Goal: Task Accomplishment & Management: Manage account settings

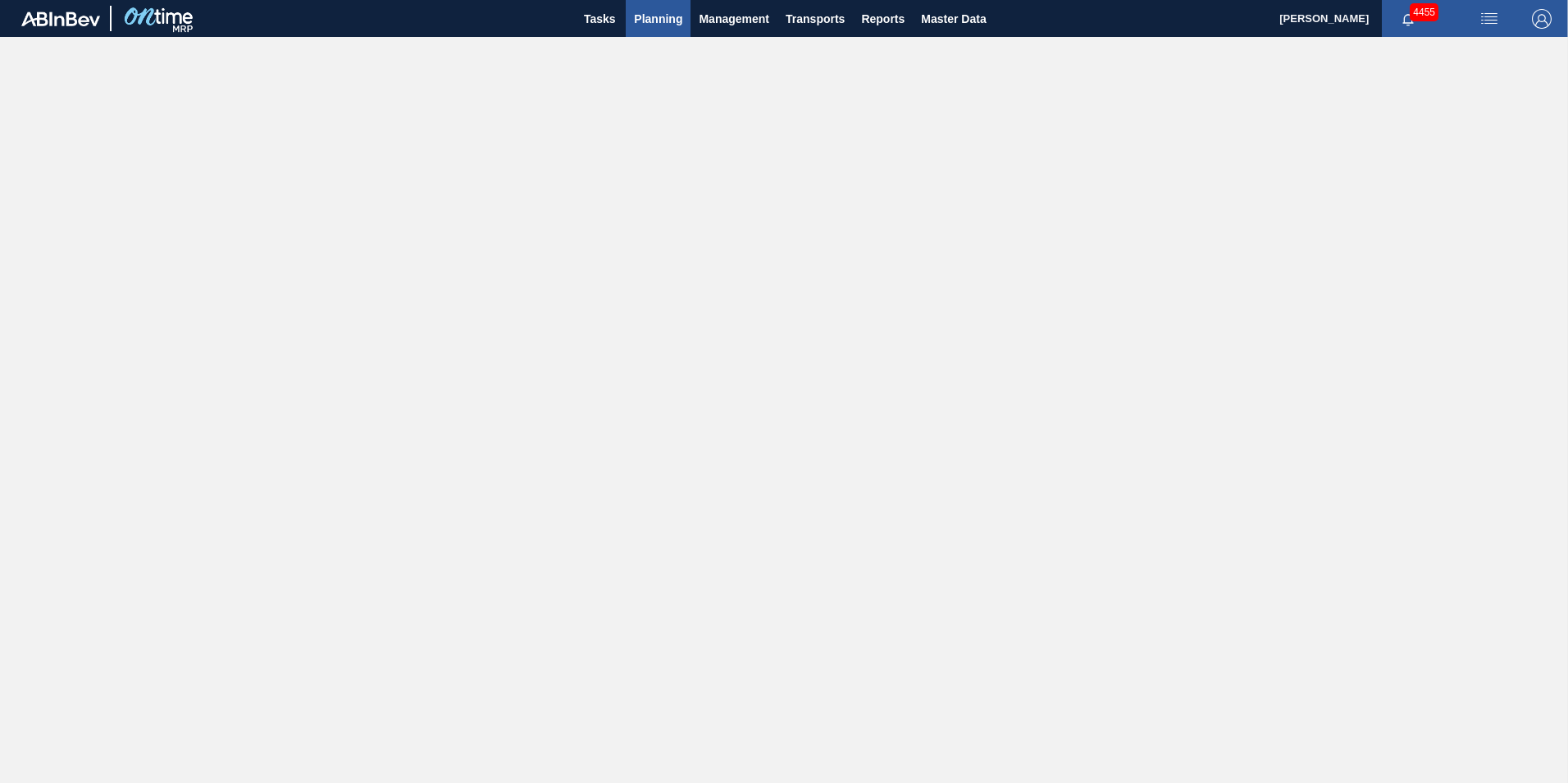
click at [663, 20] on span "Planning" at bounding box center [658, 19] width 48 height 20
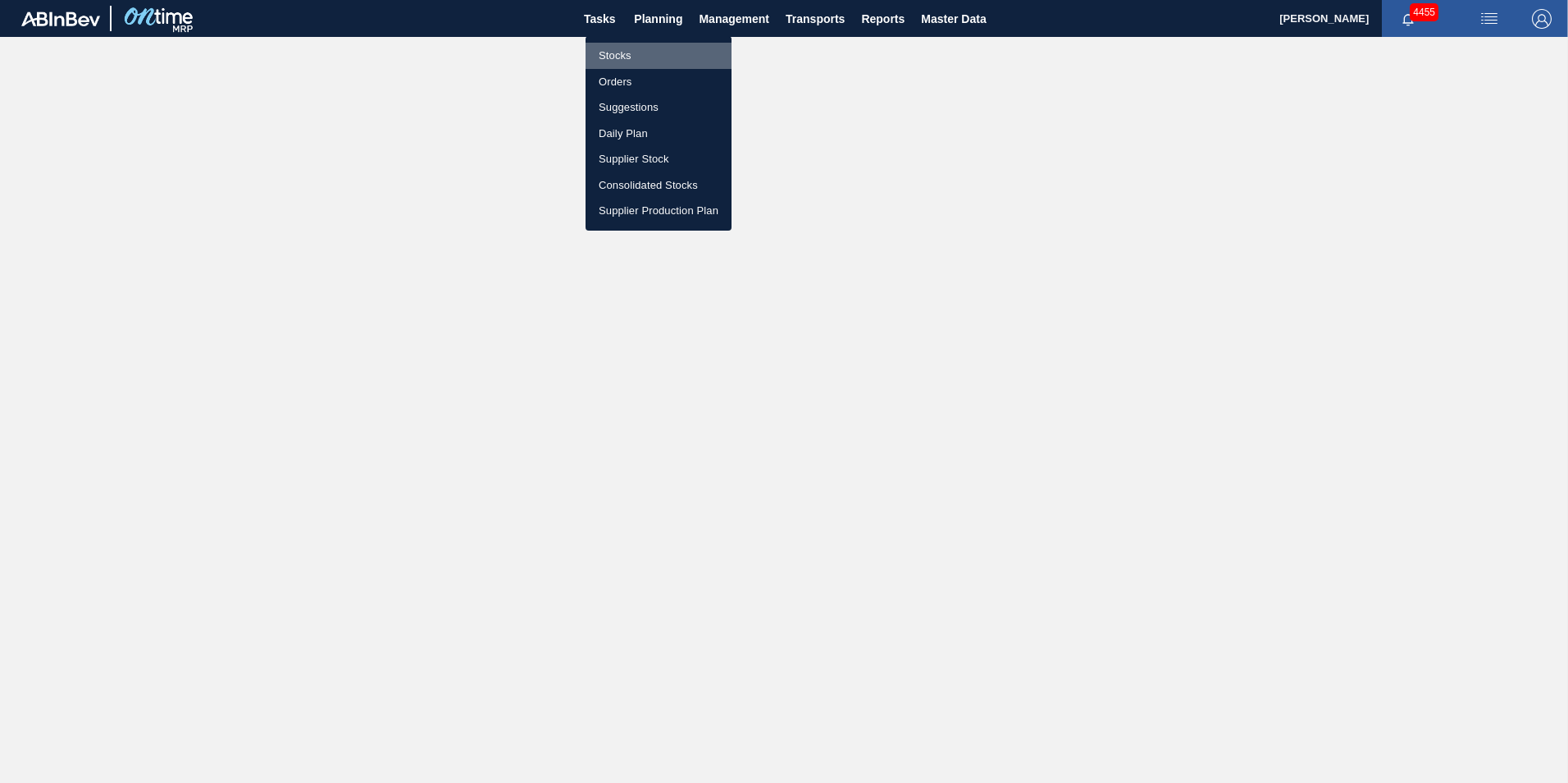
click at [625, 56] on li "Stocks" at bounding box center [659, 55] width 146 height 26
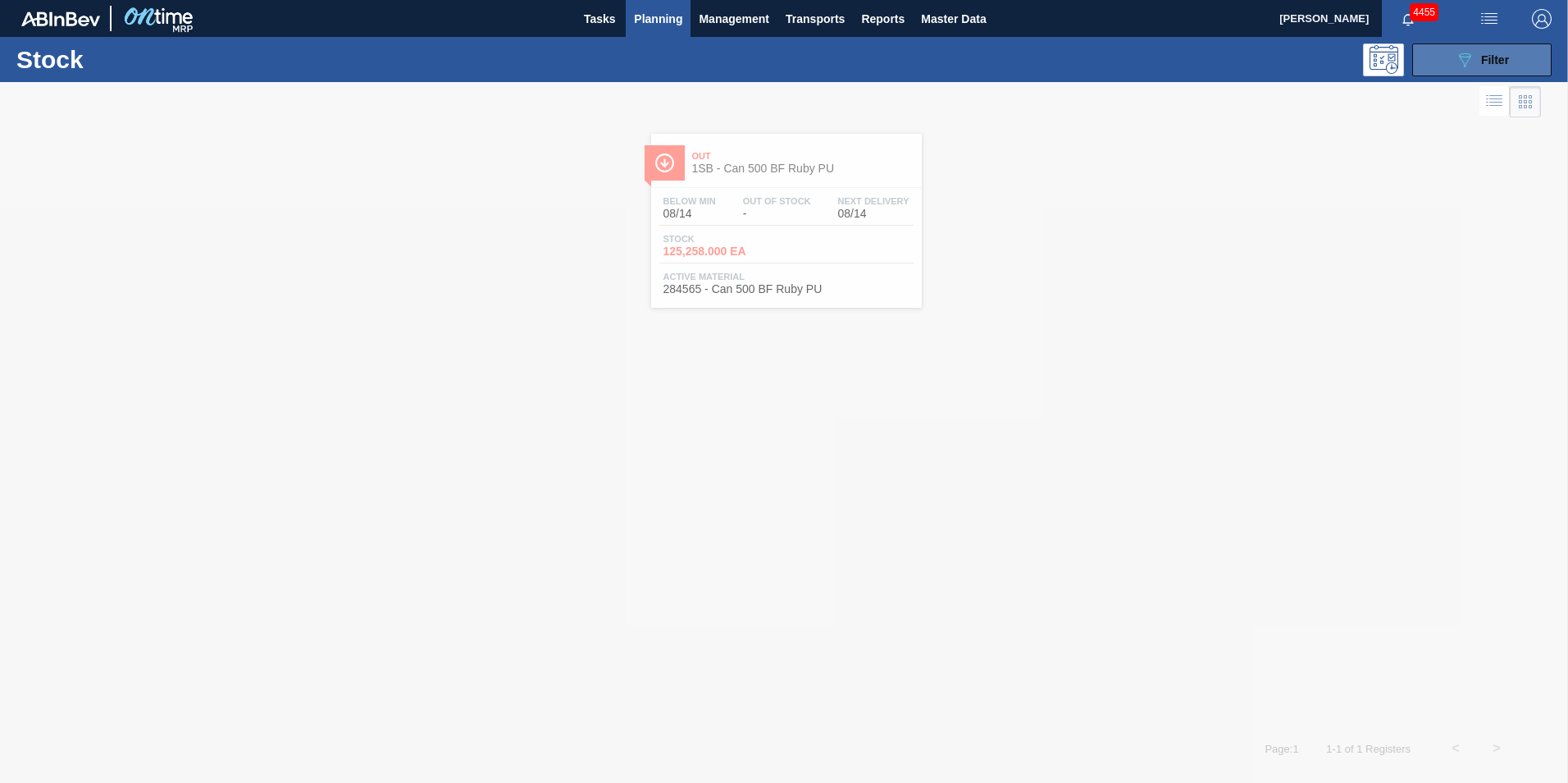
click at [1494, 52] on div "089F7B8B-B2A5-4AFE-B5C0-19BA573D28AC Filter" at bounding box center [1482, 60] width 54 height 20
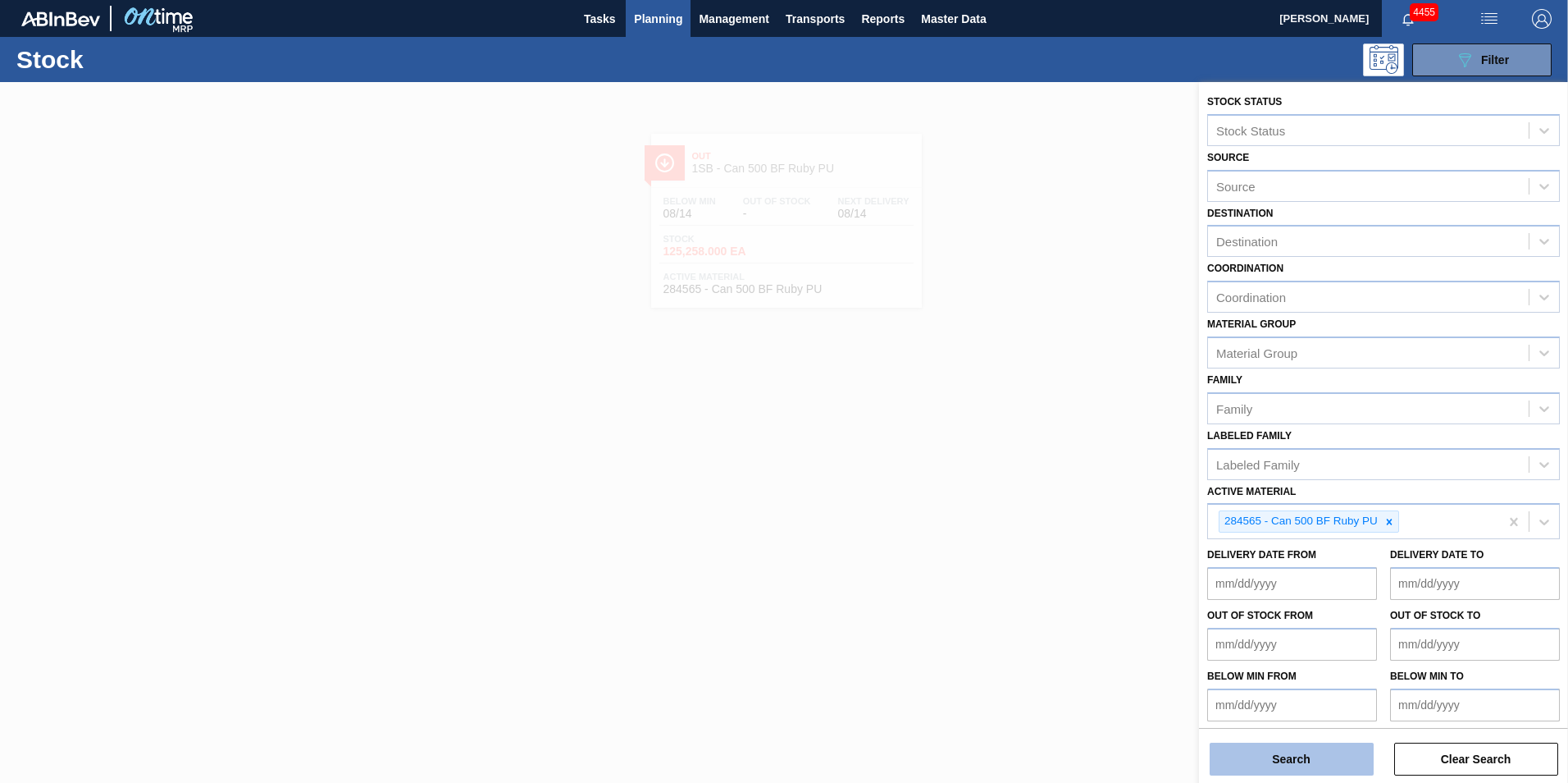
click at [1293, 765] on button "Search" at bounding box center [1291, 758] width 164 height 33
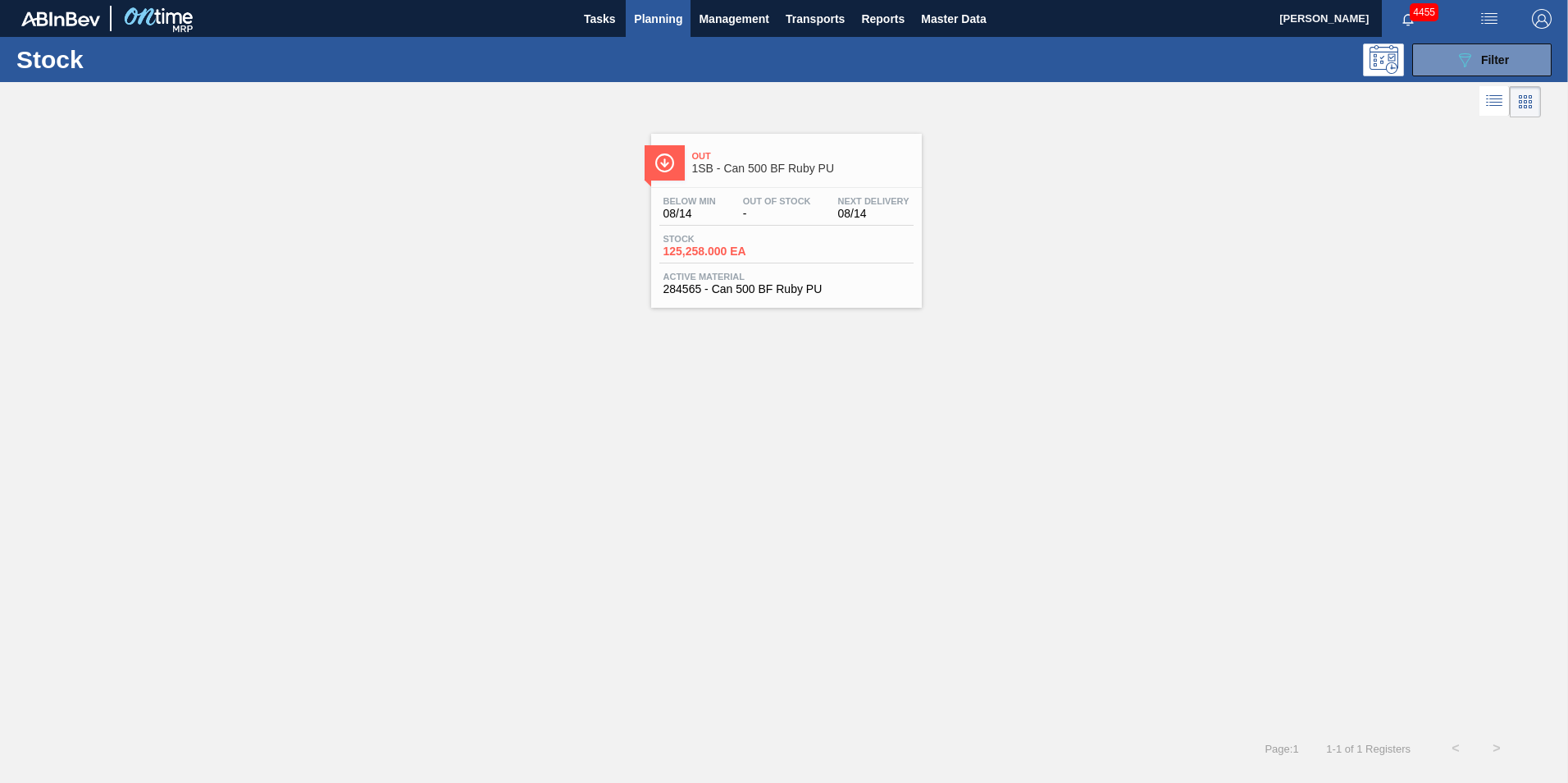
click at [793, 260] on div "Stock 125,258.000 EA" at bounding box center [785, 248] width 254 height 29
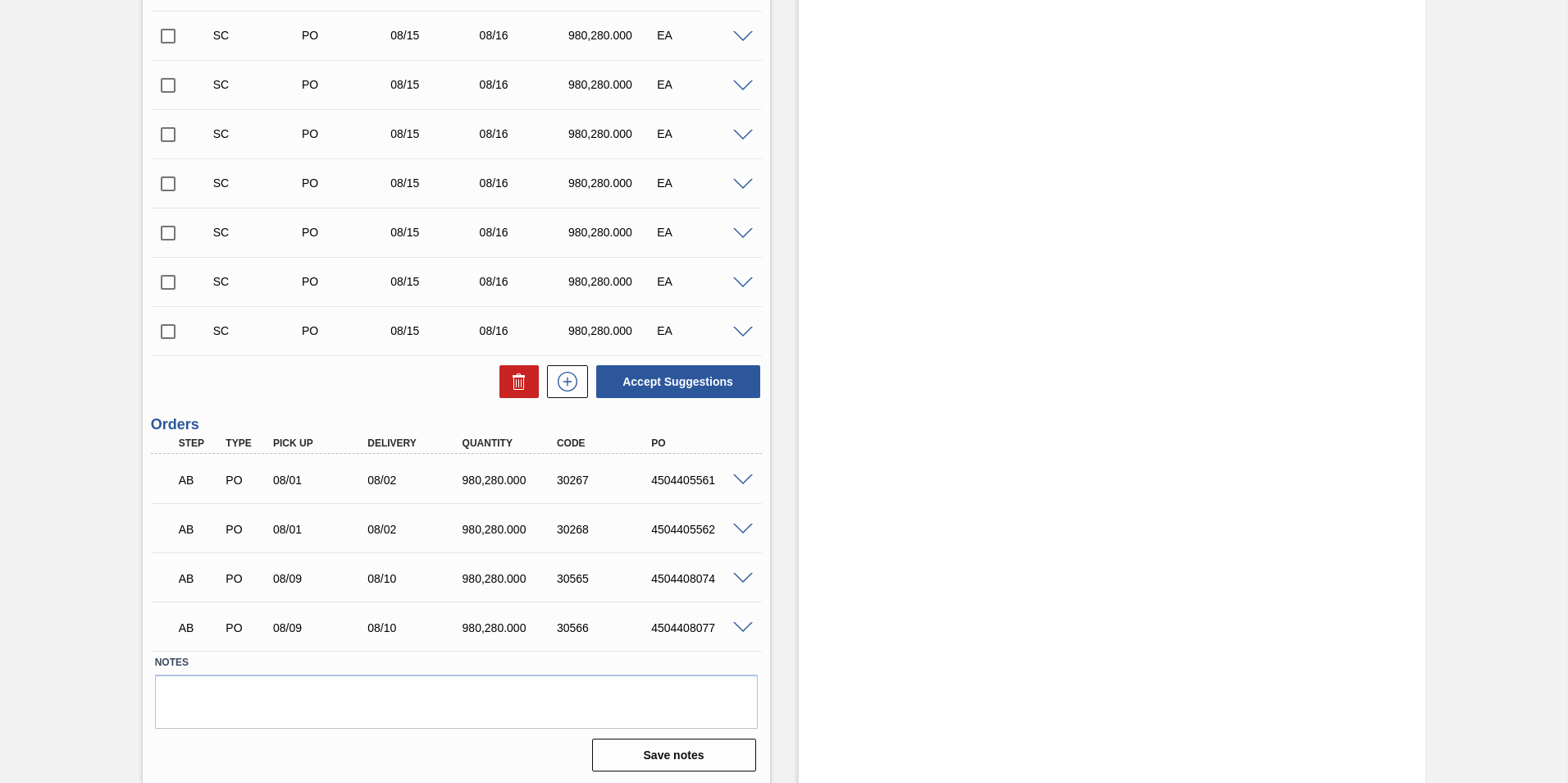
scroll to position [515, 0]
click at [739, 480] on span at bounding box center [743, 478] width 20 height 12
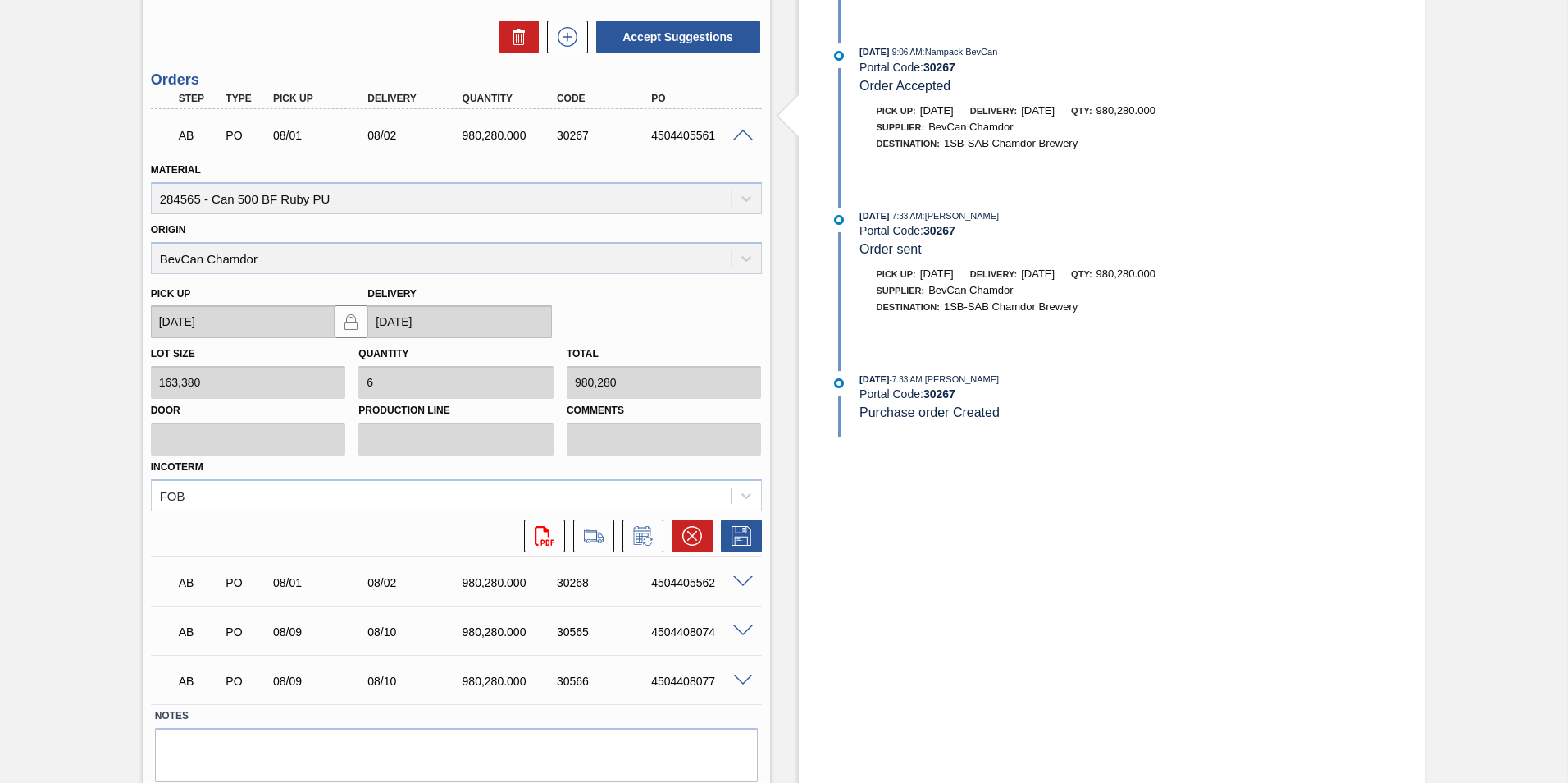
scroll to position [831, 0]
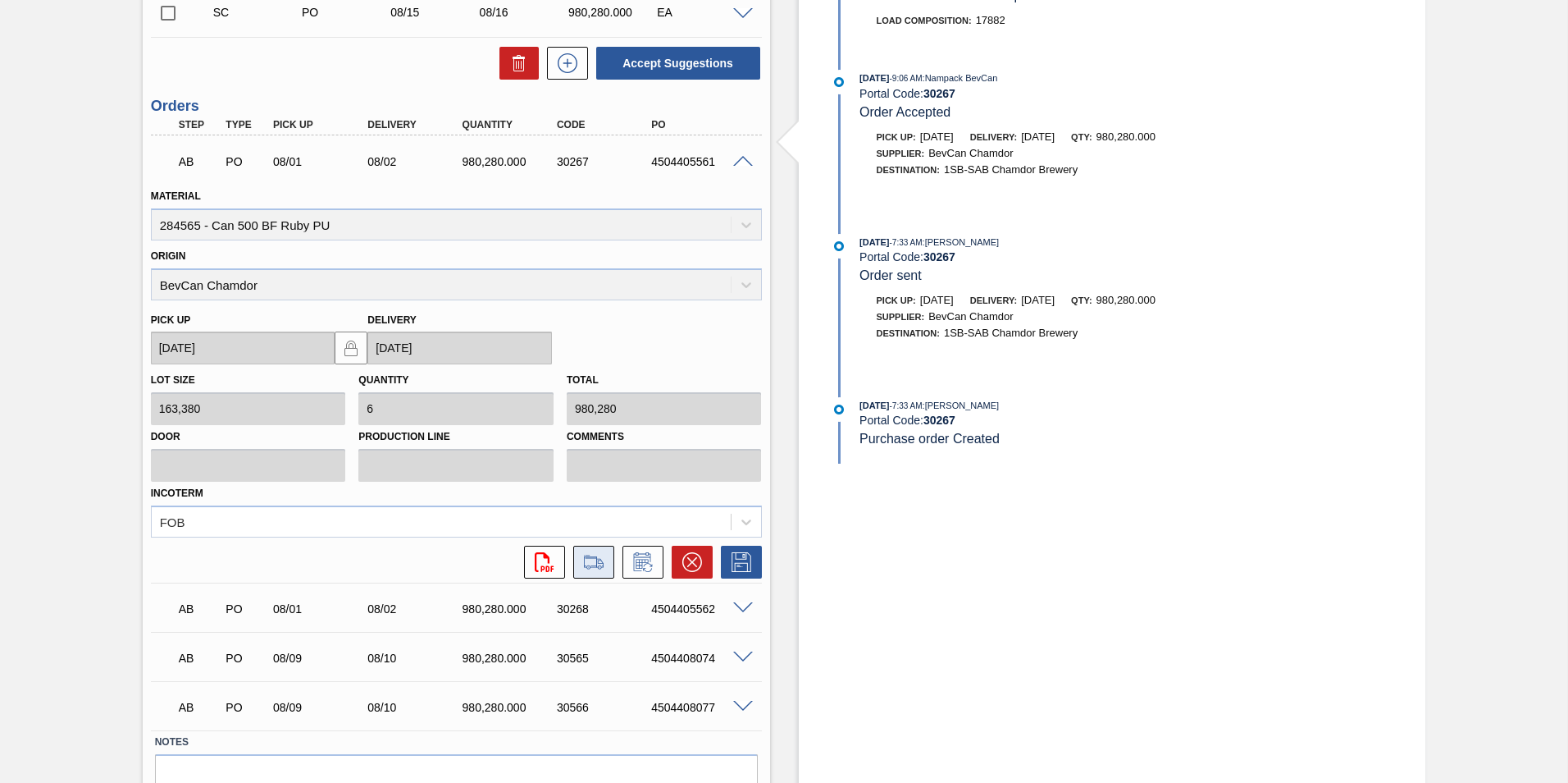
click at [590, 561] on icon at bounding box center [593, 562] width 26 height 20
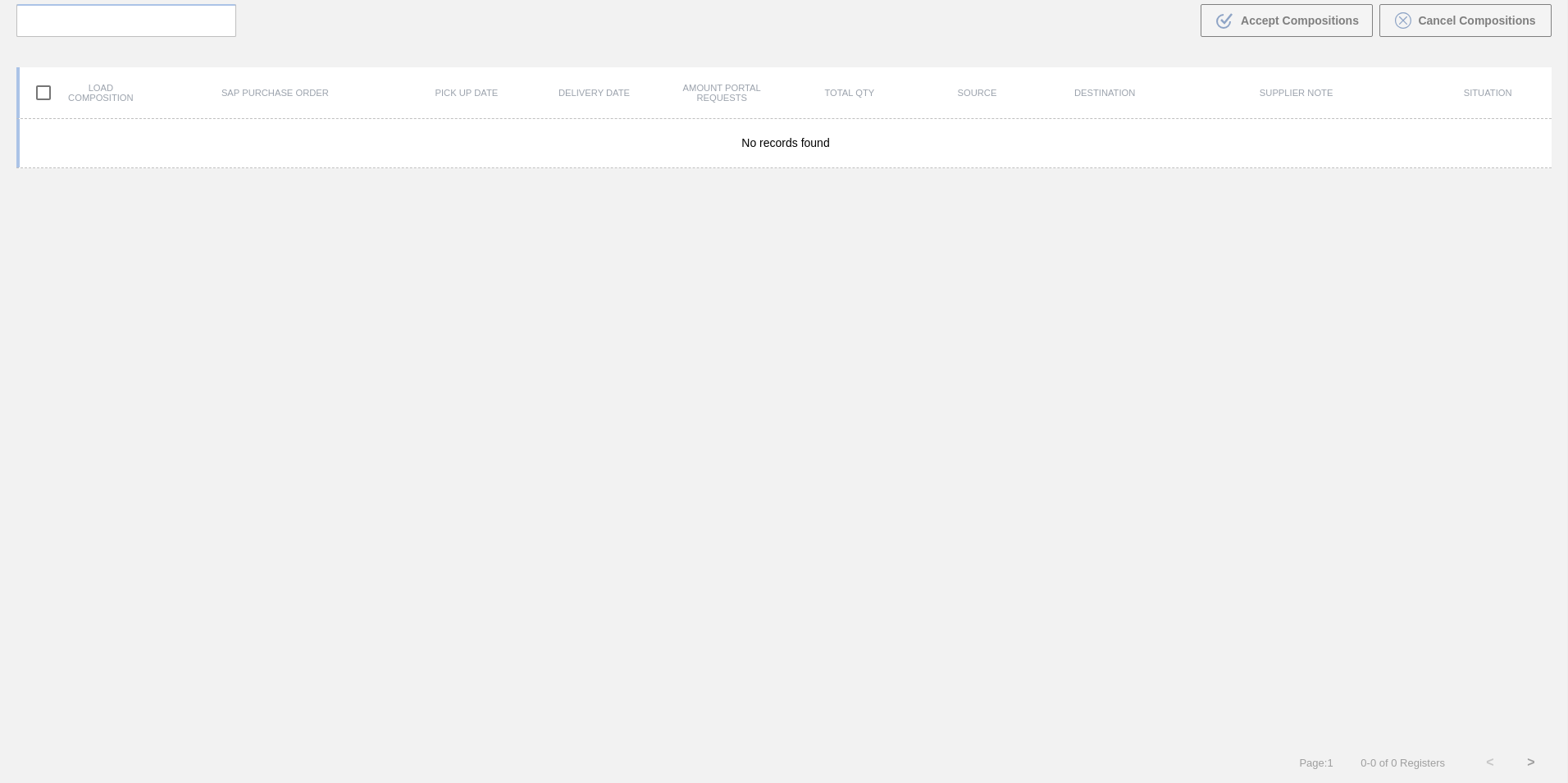
scroll to position [118, 0]
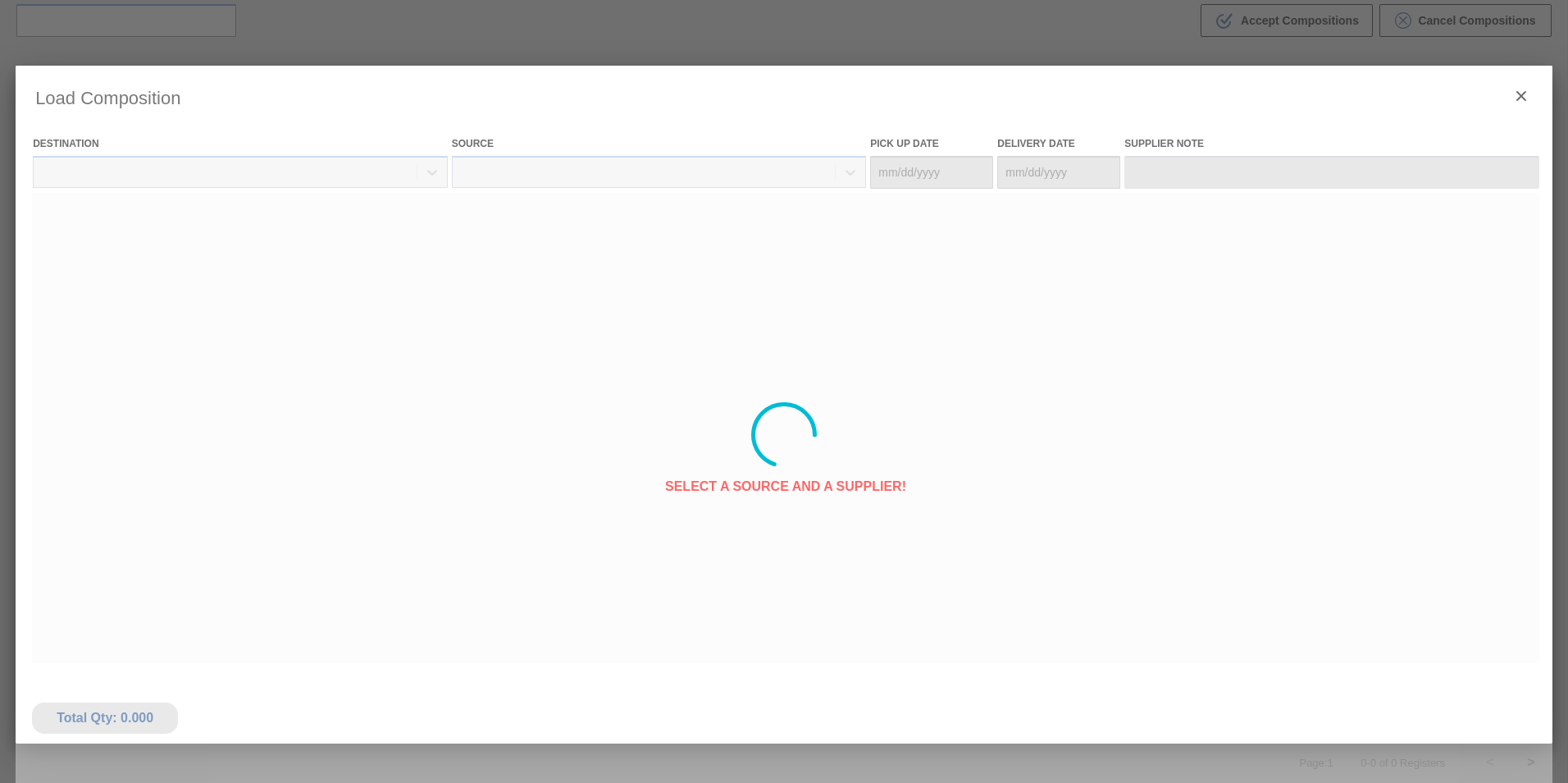
type Date "[DATE]"
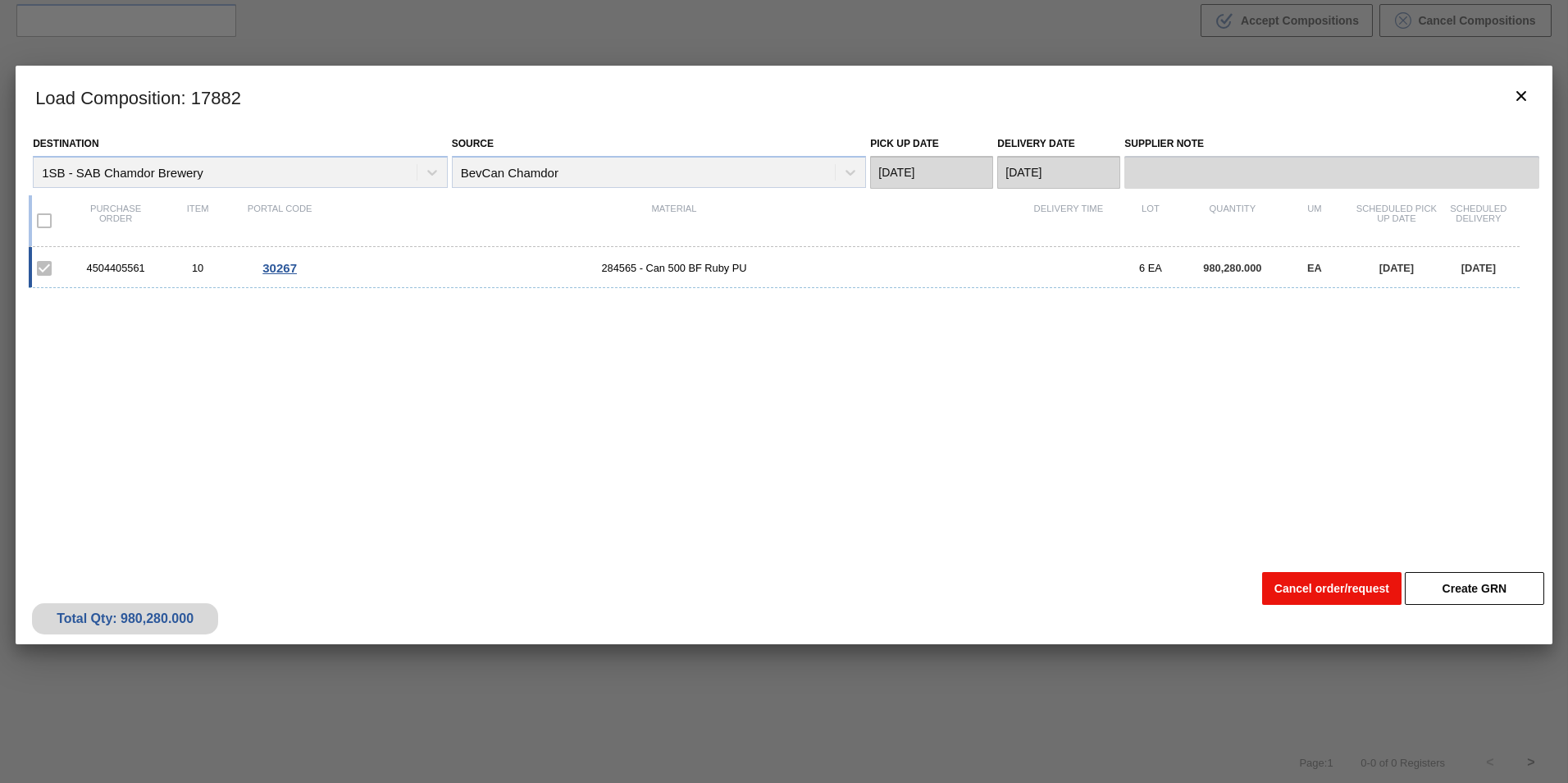
click at [1323, 591] on button "Cancel order/request" at bounding box center [1331, 588] width 140 height 33
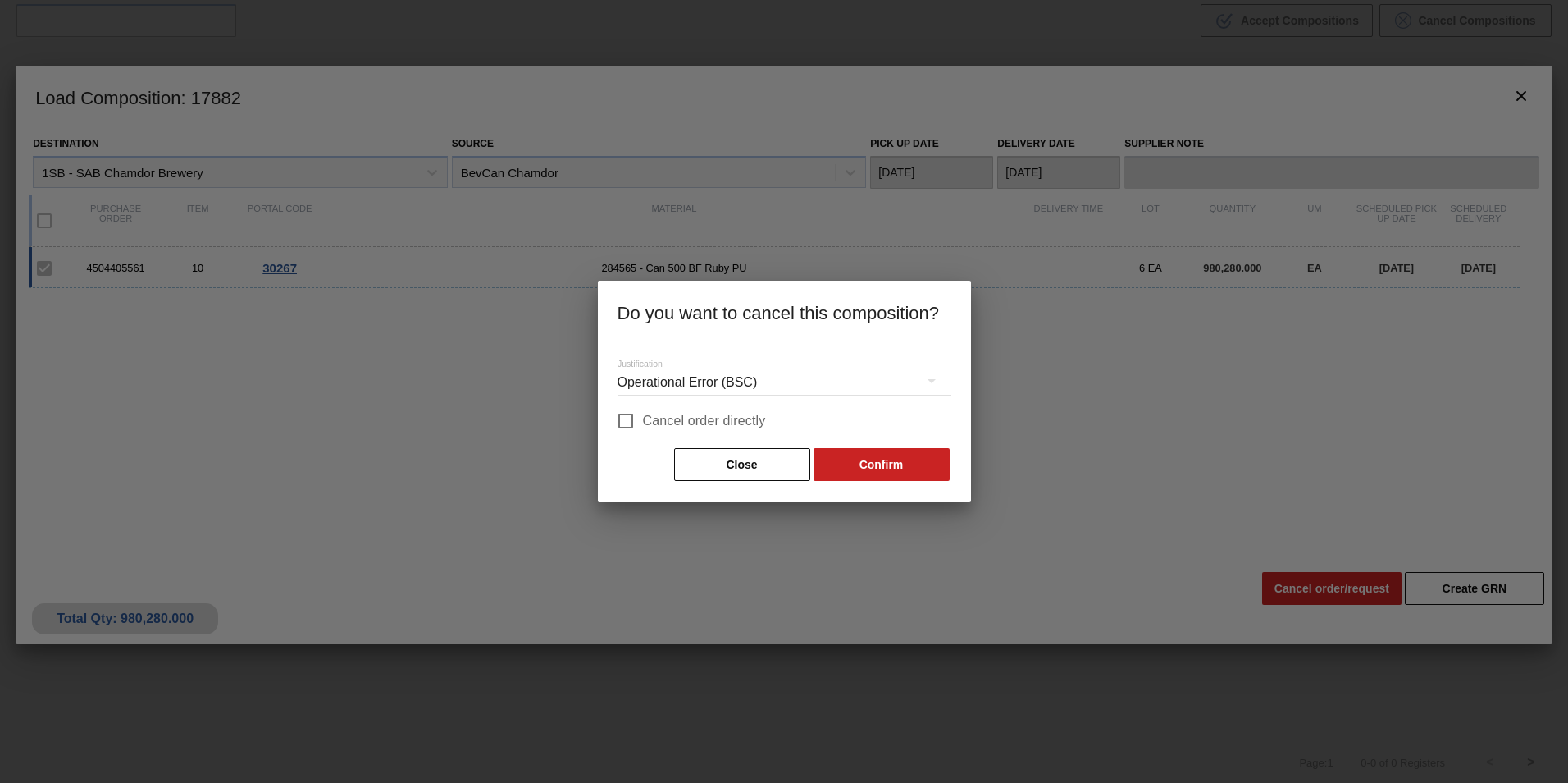
click at [724, 421] on span "Cancel order directly" at bounding box center [704, 420] width 123 height 20
click at [643, 421] on input "Cancel order directly" at bounding box center [625, 420] width 35 height 35
checkbox input "true"
click at [902, 469] on button "Confirm" at bounding box center [881, 464] width 136 height 33
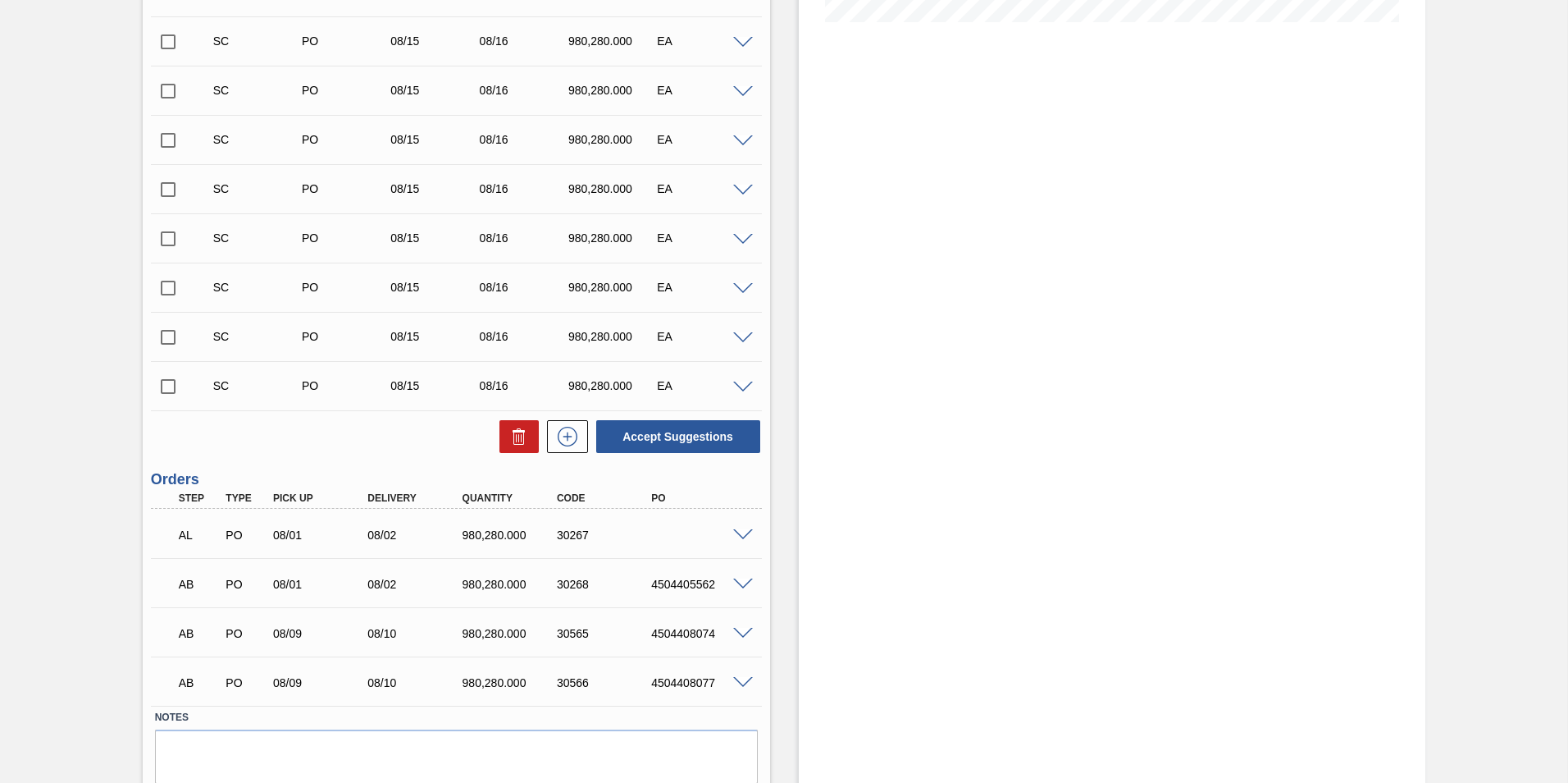
scroll to position [493, 0]
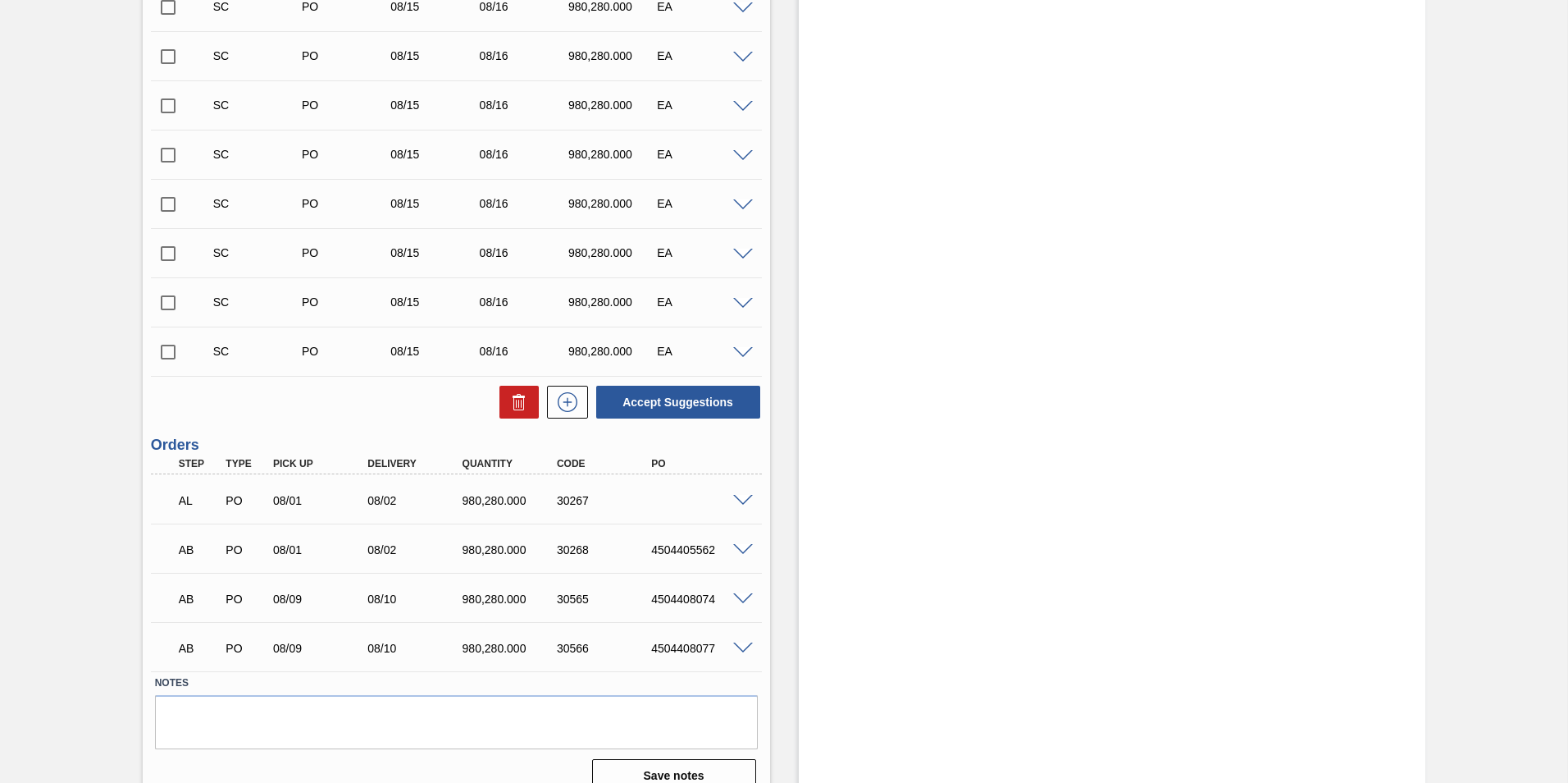
click at [743, 502] on span at bounding box center [743, 501] width 20 height 12
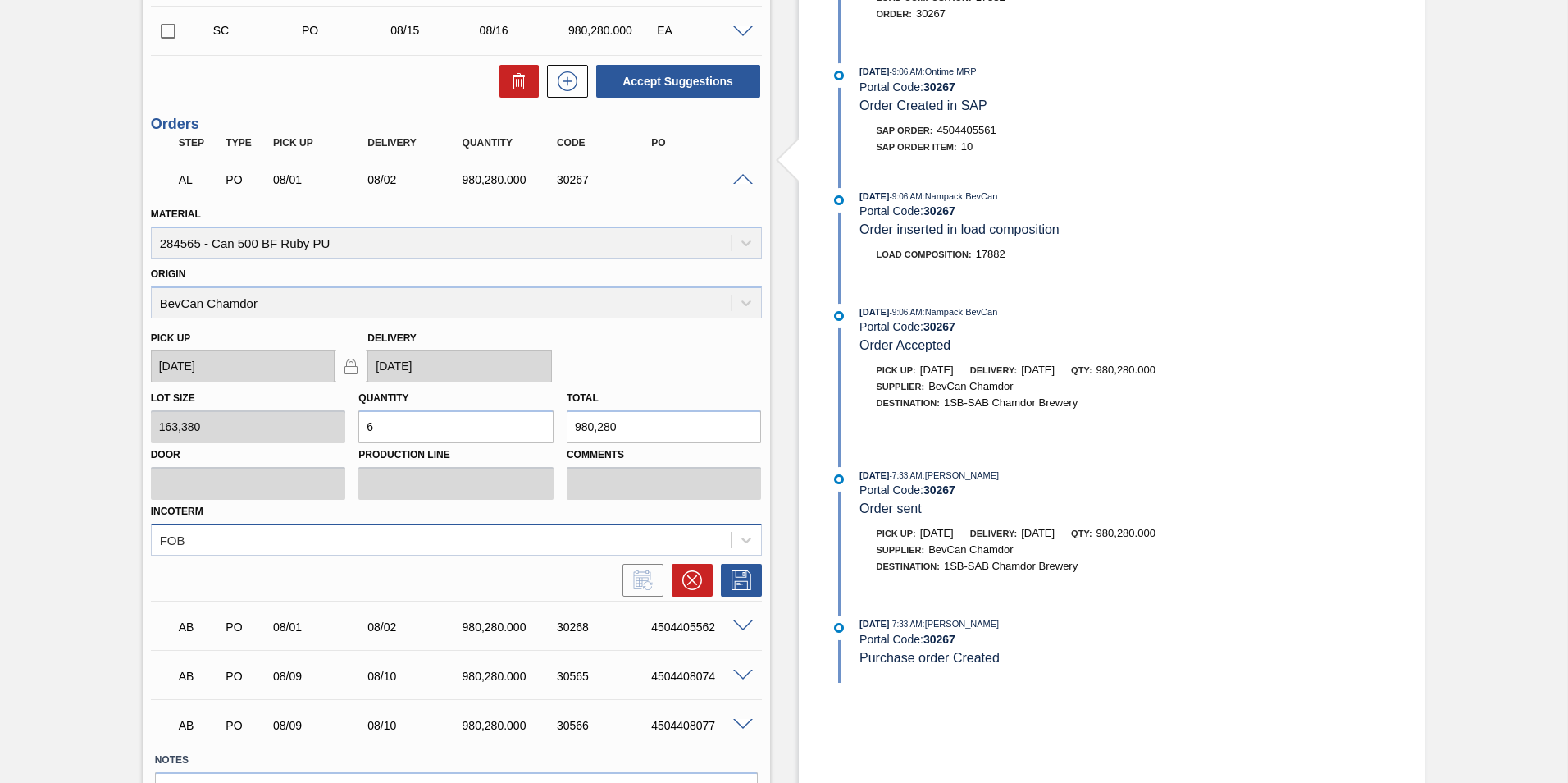
scroll to position [820, 0]
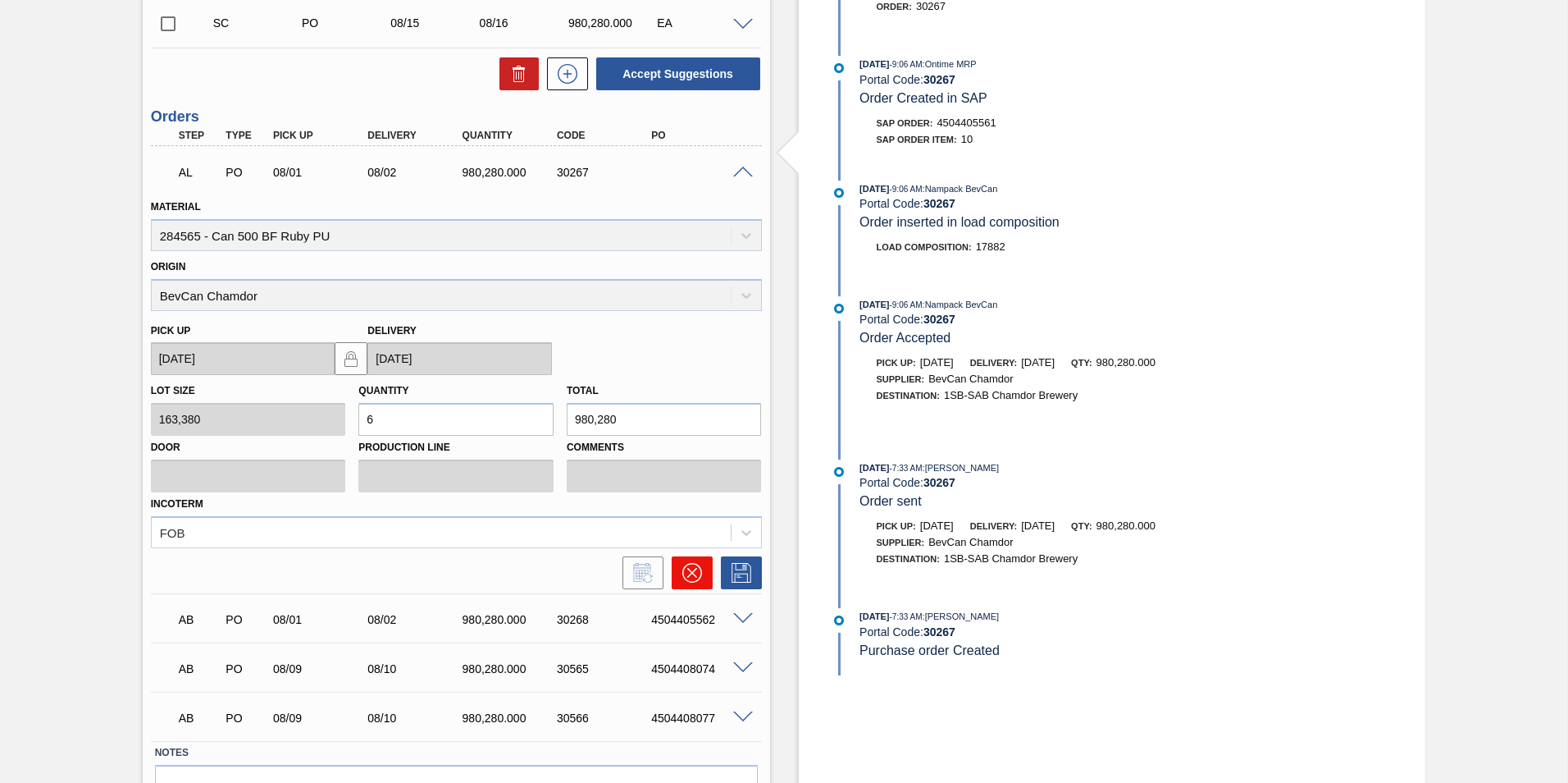
click at [686, 575] on icon at bounding box center [692, 573] width 20 height 20
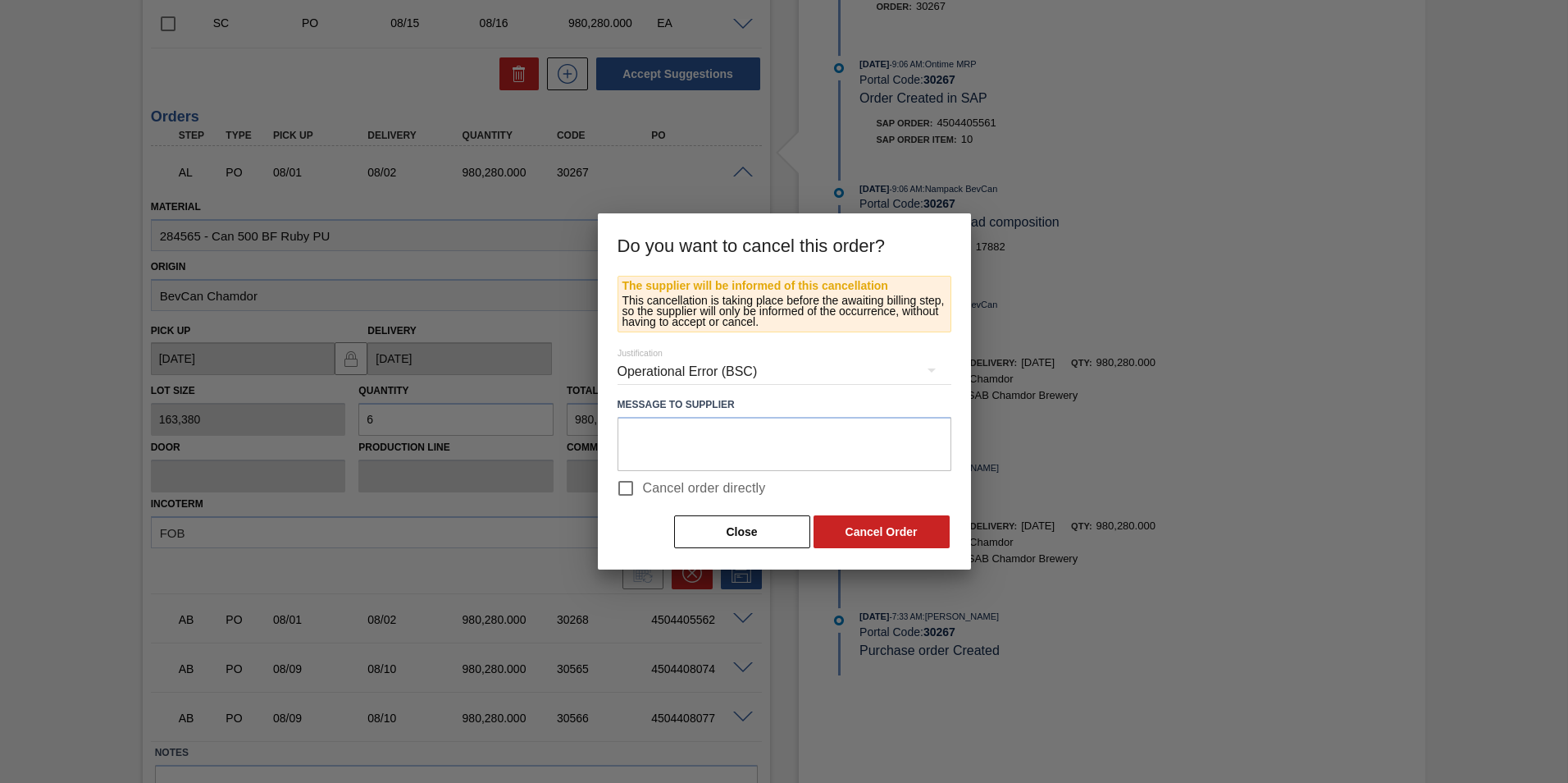
click at [696, 492] on span "Cancel order directly" at bounding box center [704, 488] width 123 height 20
click at [643, 492] on input "Cancel order directly" at bounding box center [625, 488] width 35 height 35
checkbox input "true"
click at [857, 534] on button "Cancel Order" at bounding box center [881, 531] width 136 height 33
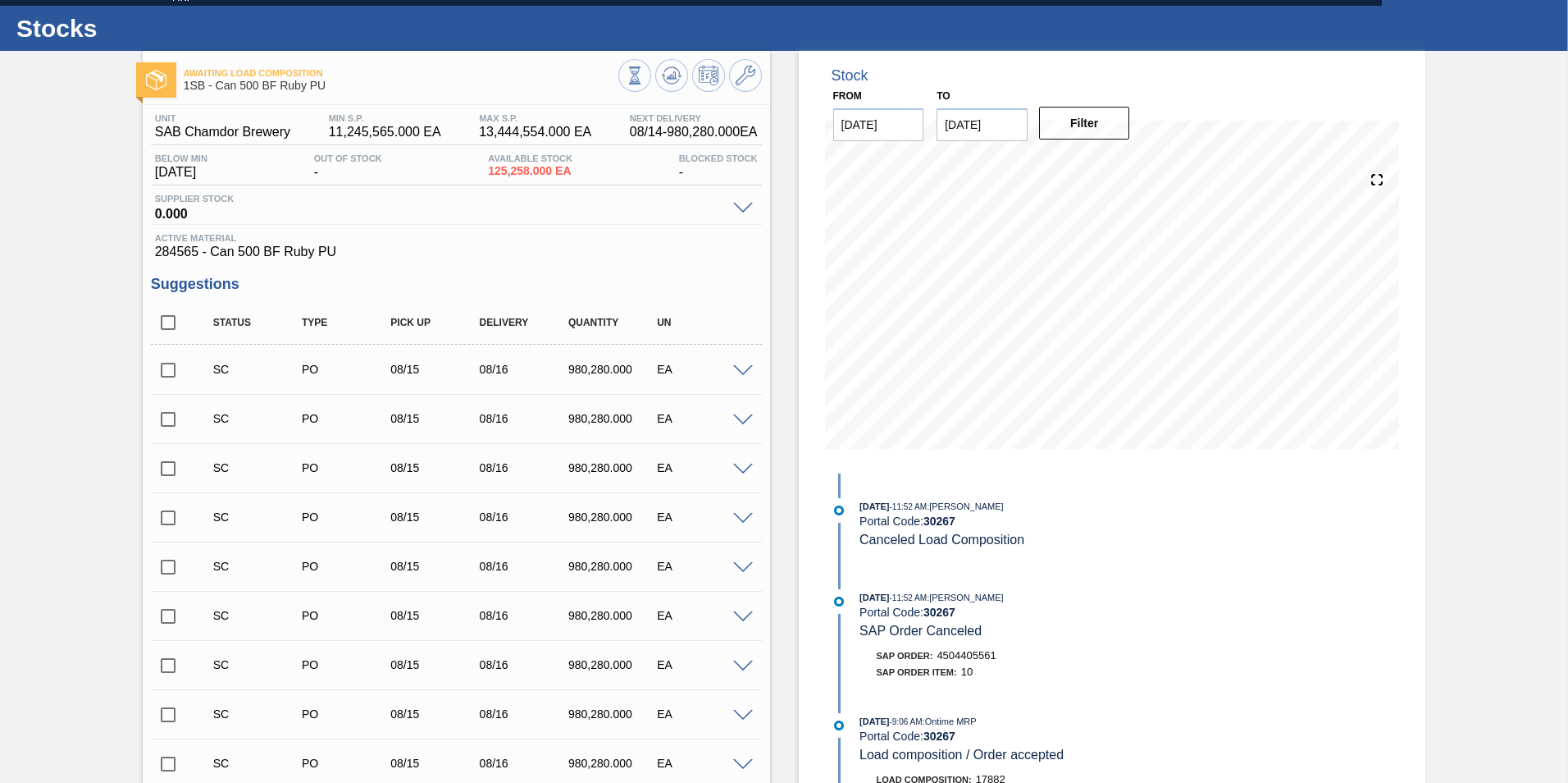
scroll to position [0, 0]
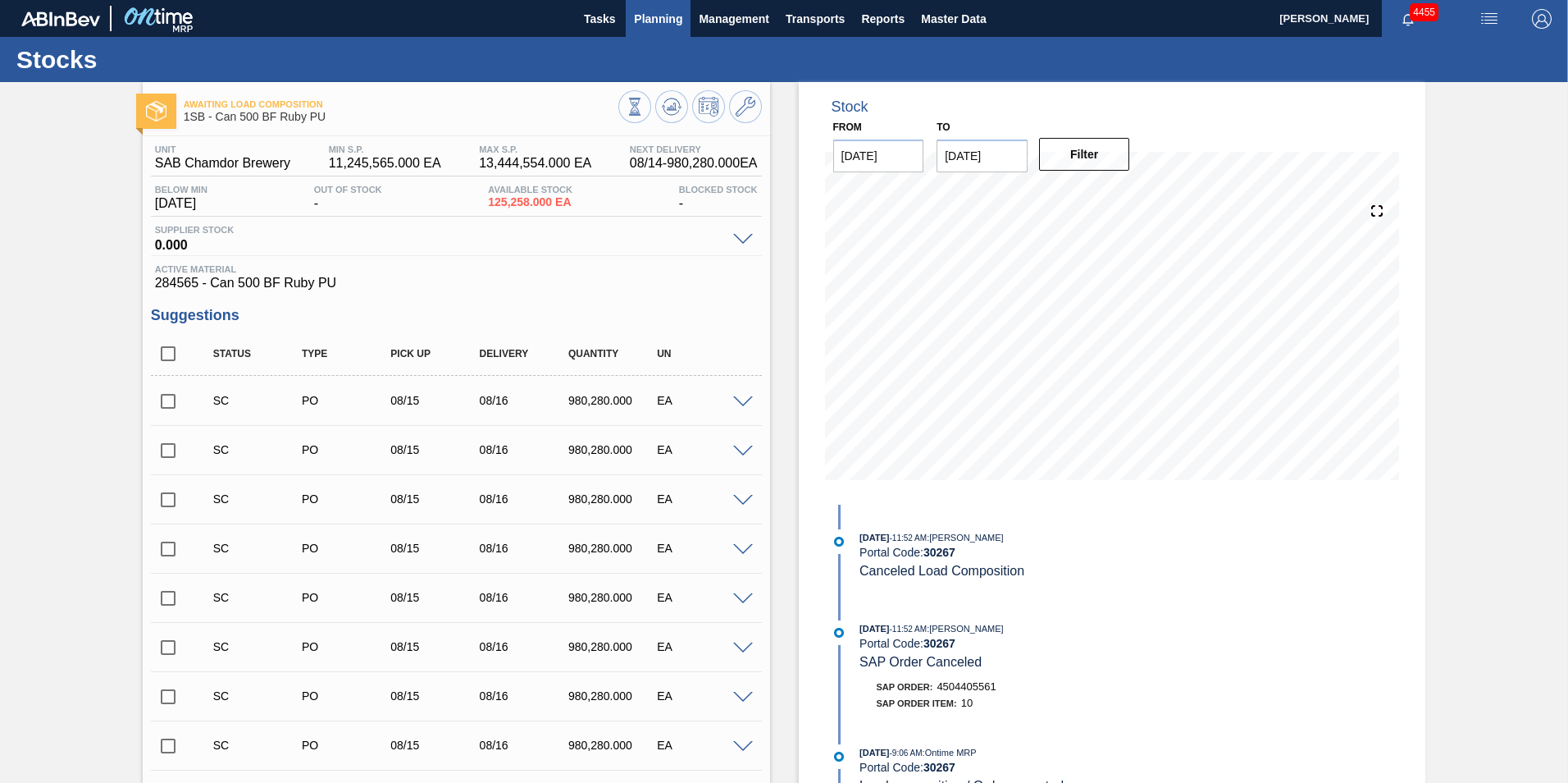
click at [660, 23] on span "Planning" at bounding box center [658, 19] width 48 height 20
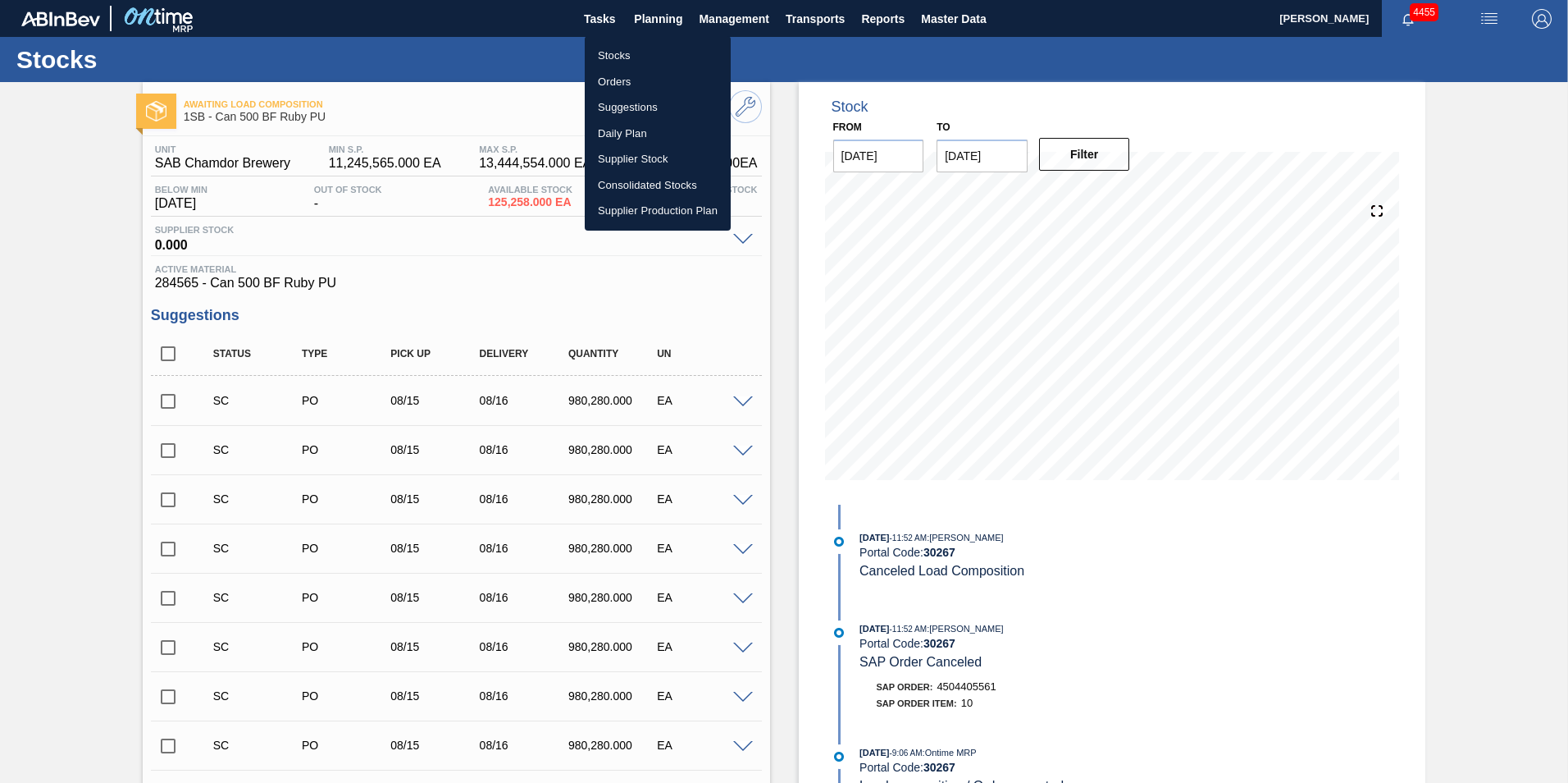
drag, startPoint x: 616, startPoint y: 57, endPoint x: 1480, endPoint y: 122, distance: 866.4
click at [616, 57] on li "Stocks" at bounding box center [658, 55] width 146 height 26
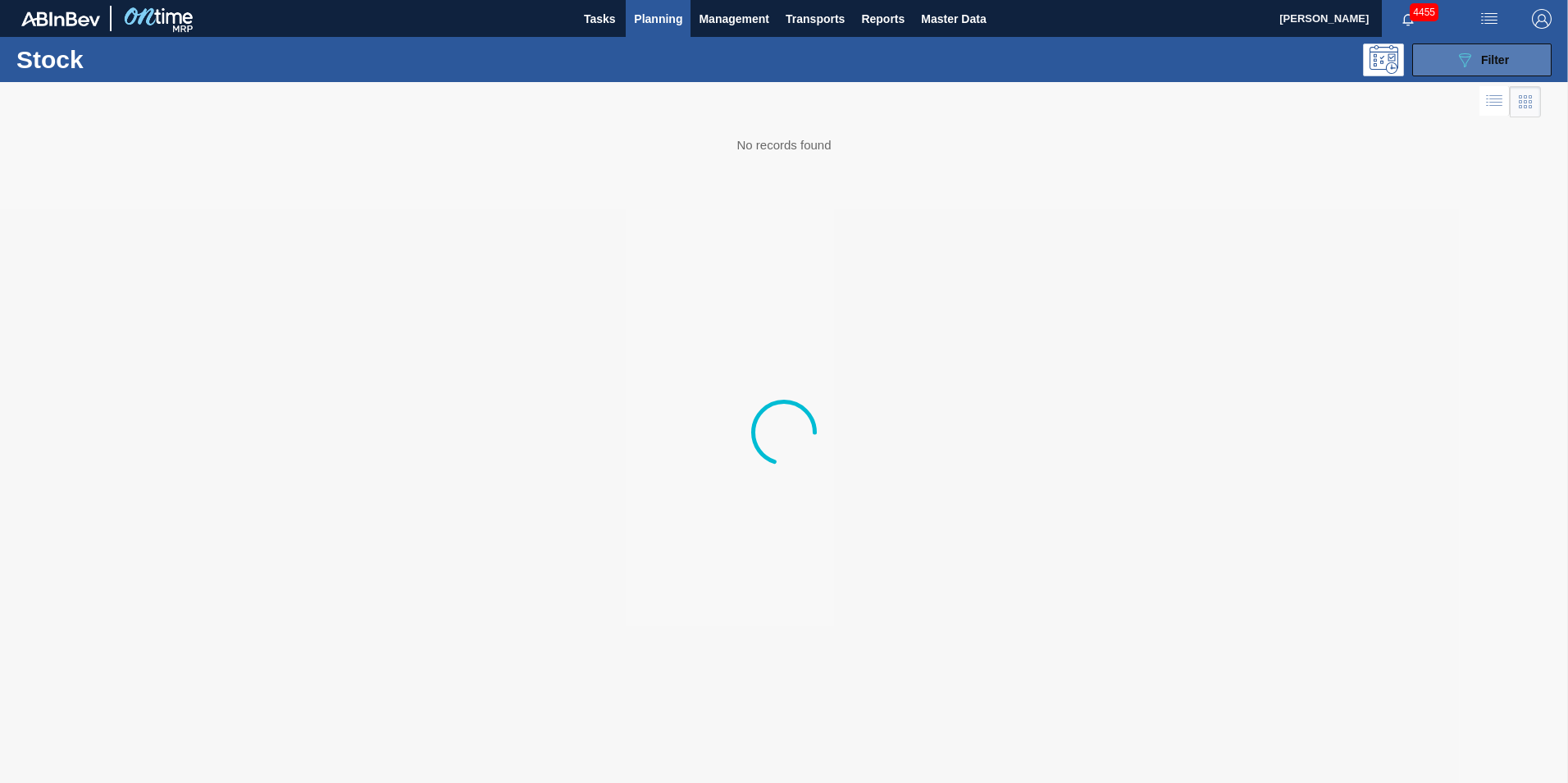
click at [1497, 60] on span "Filter" at bounding box center [1494, 60] width 28 height 13
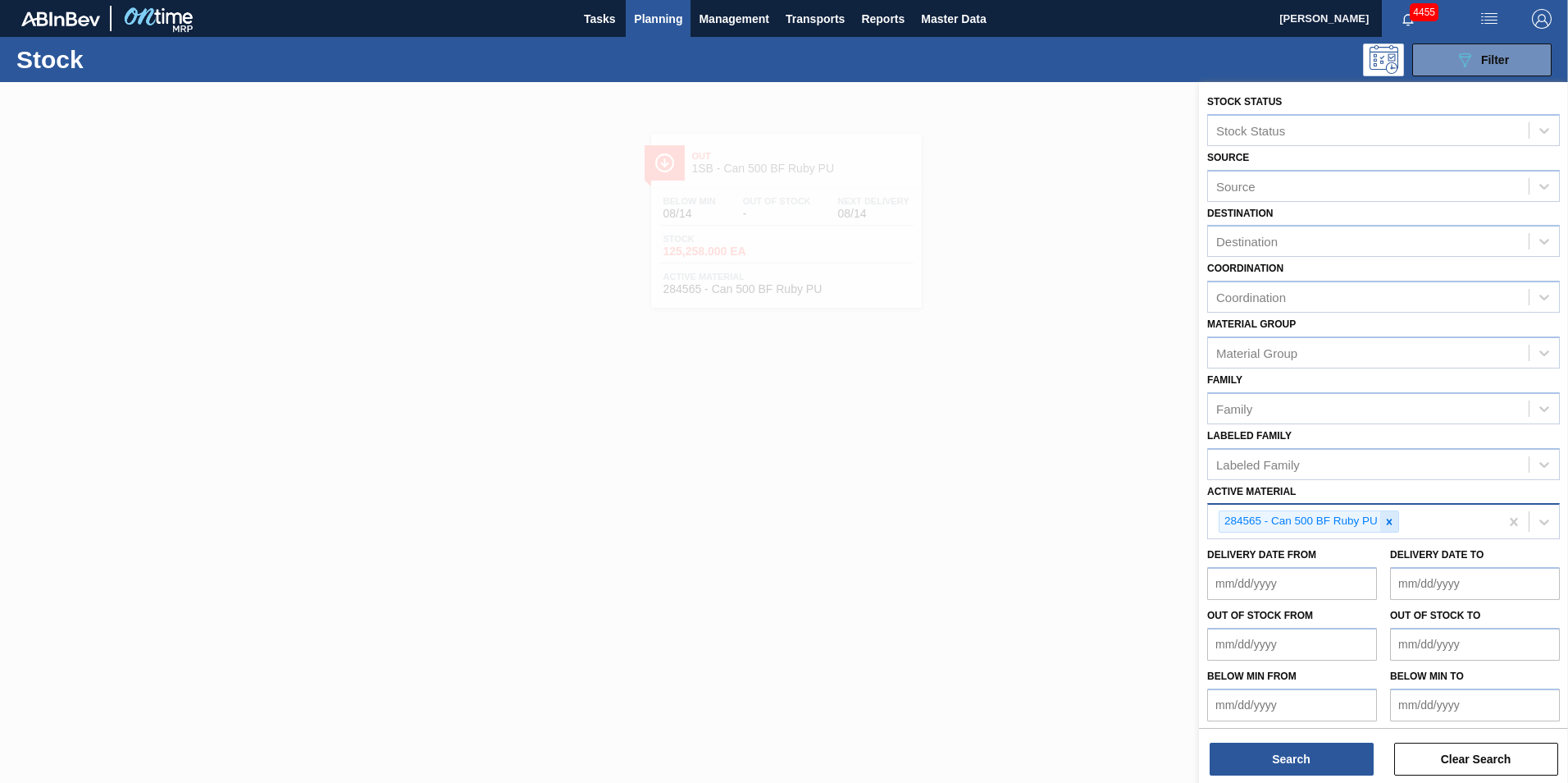
click at [1387, 523] on icon at bounding box center [1389, 521] width 5 height 5
paste Material "283772"
type Material "283772"
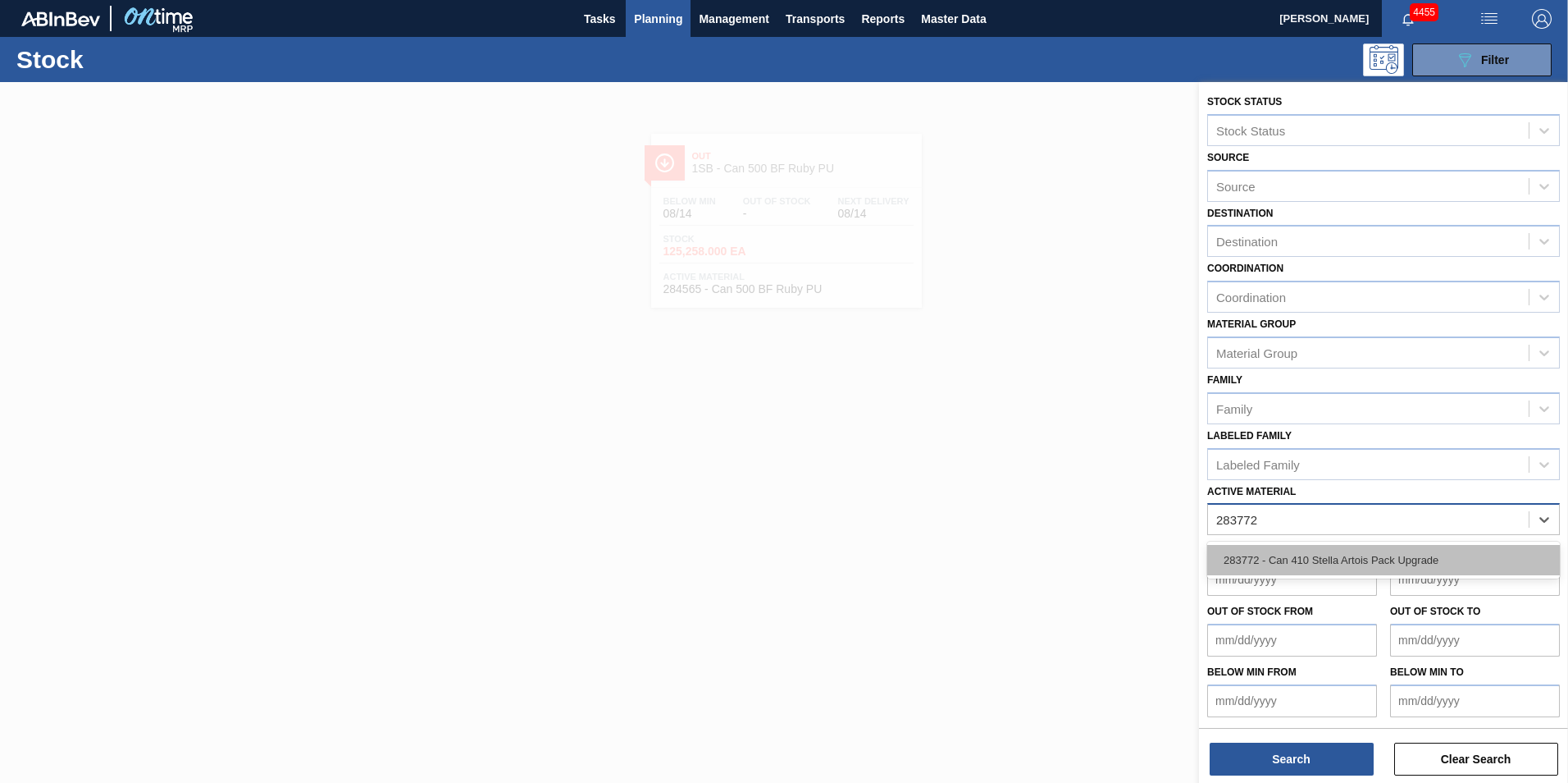
click at [1394, 565] on div "283772 - Can 410 Stella Artois Pack Upgrade" at bounding box center [1384, 559] width 353 height 30
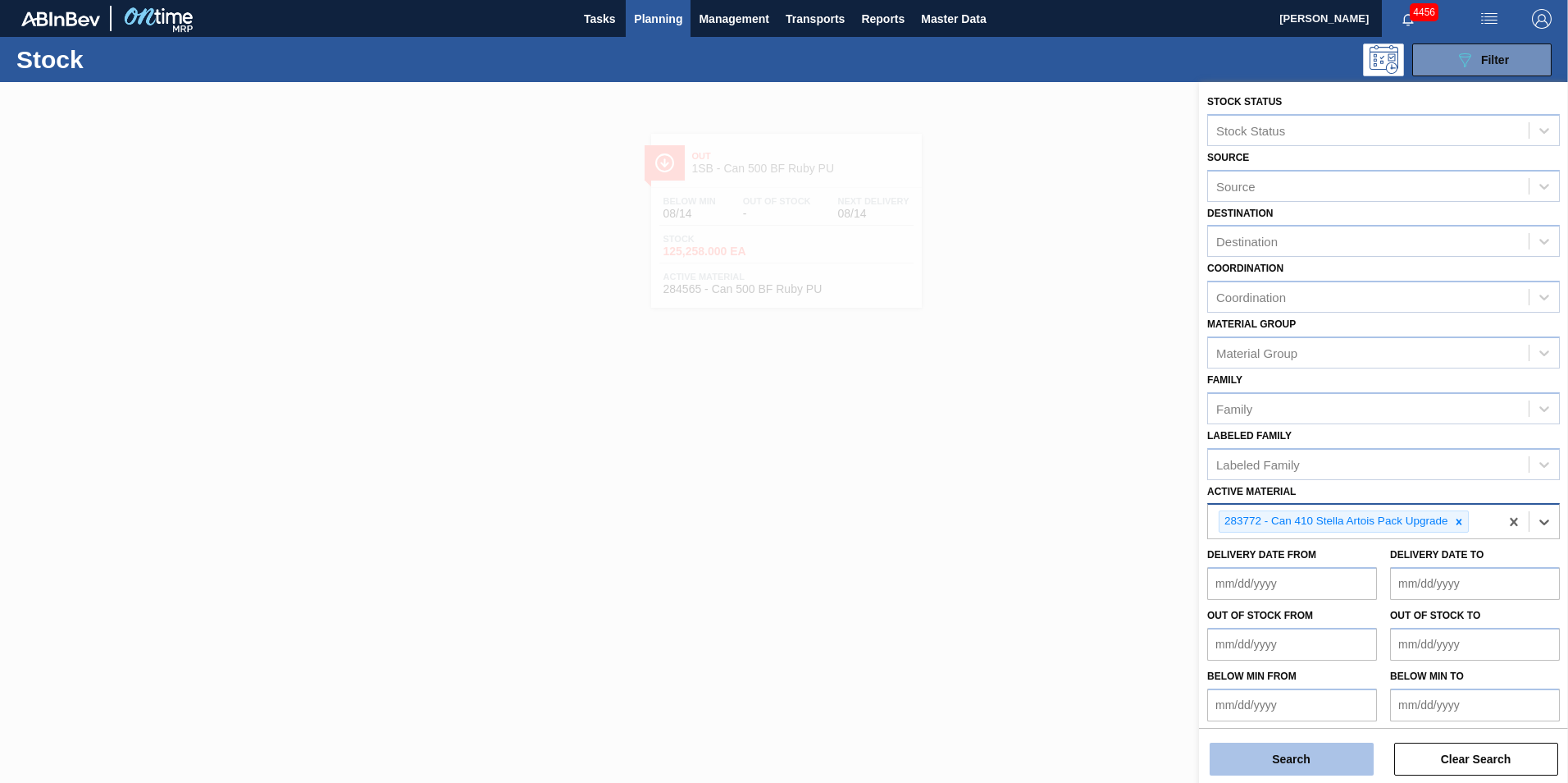
click at [1286, 768] on button "Search" at bounding box center [1291, 758] width 164 height 33
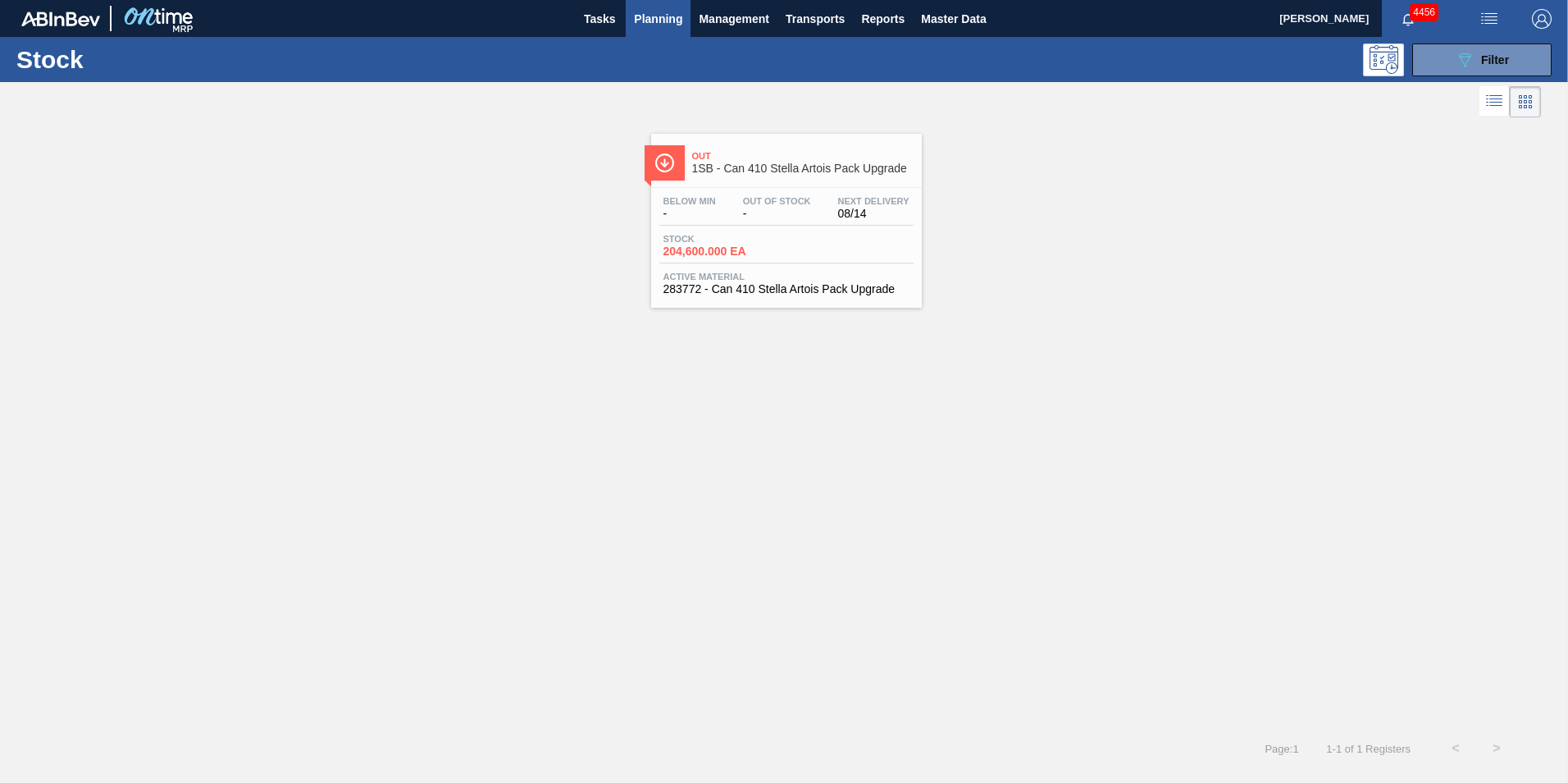
click at [756, 270] on div "Below Min - Out Of Stock - Next Delivery 08/14 Stock 204,600.000 EA Active Mate…" at bounding box center [786, 243] width 271 height 111
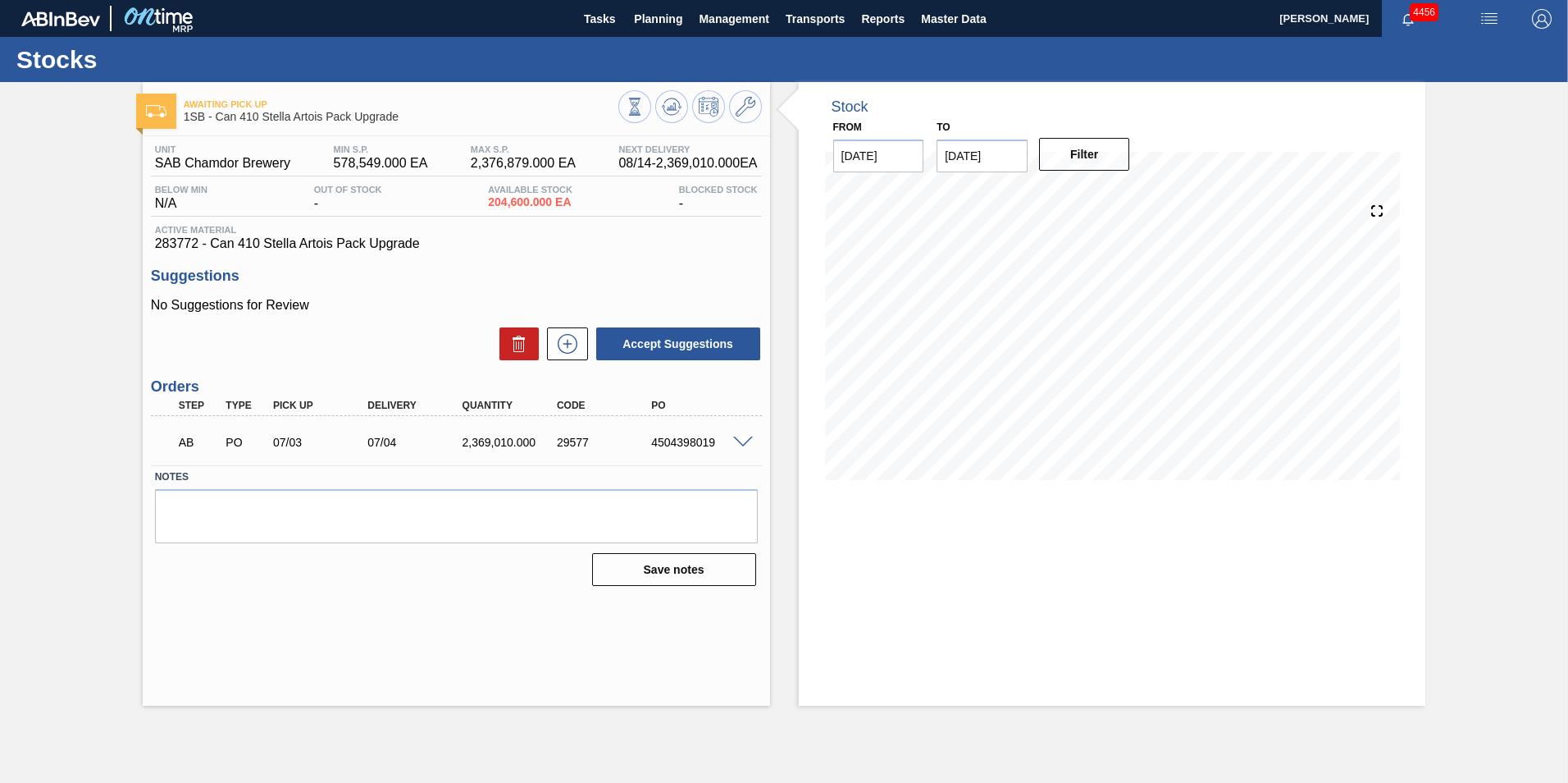
click at [743, 444] on span at bounding box center [743, 443] width 20 height 12
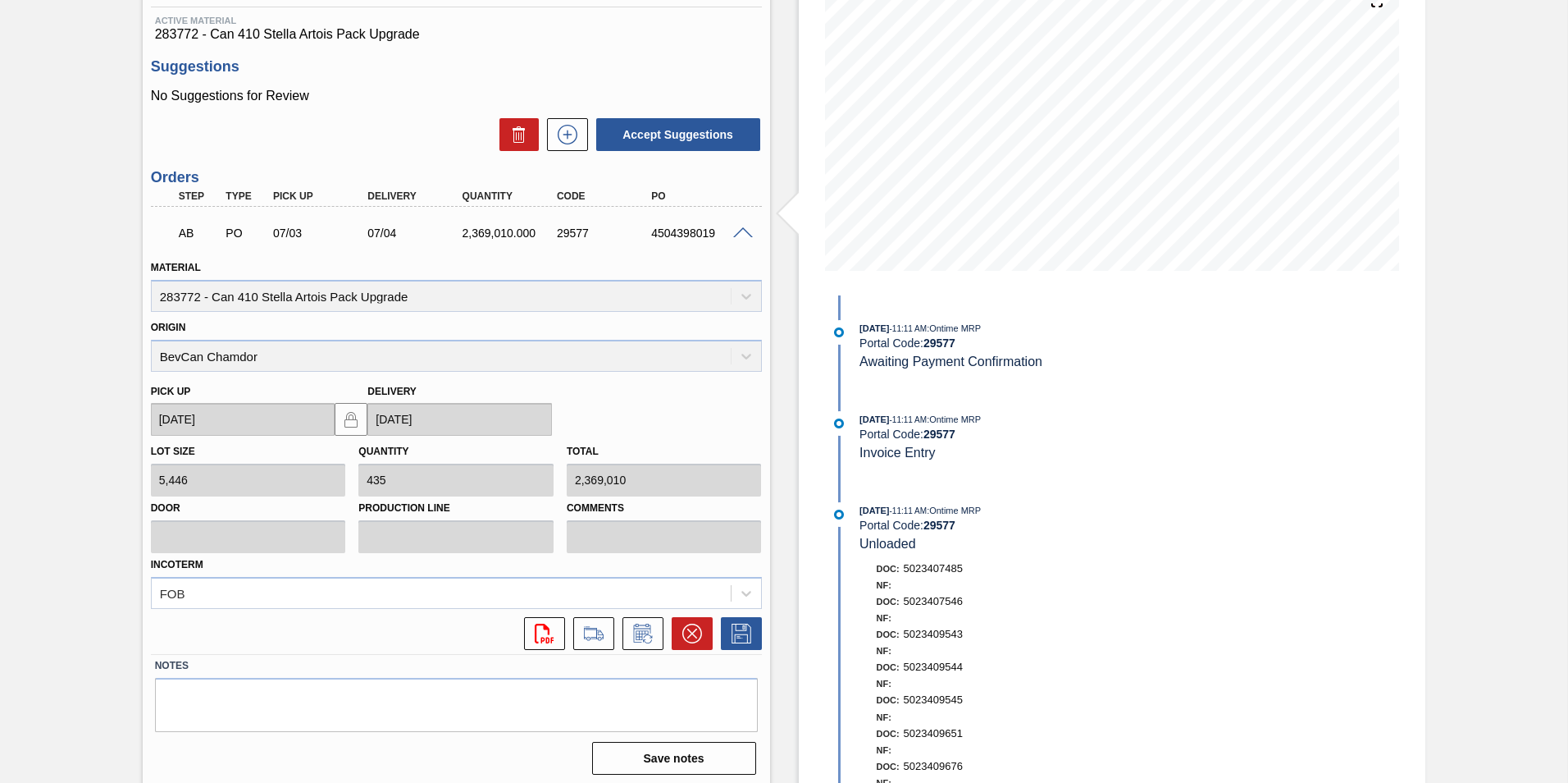
scroll to position [215, 0]
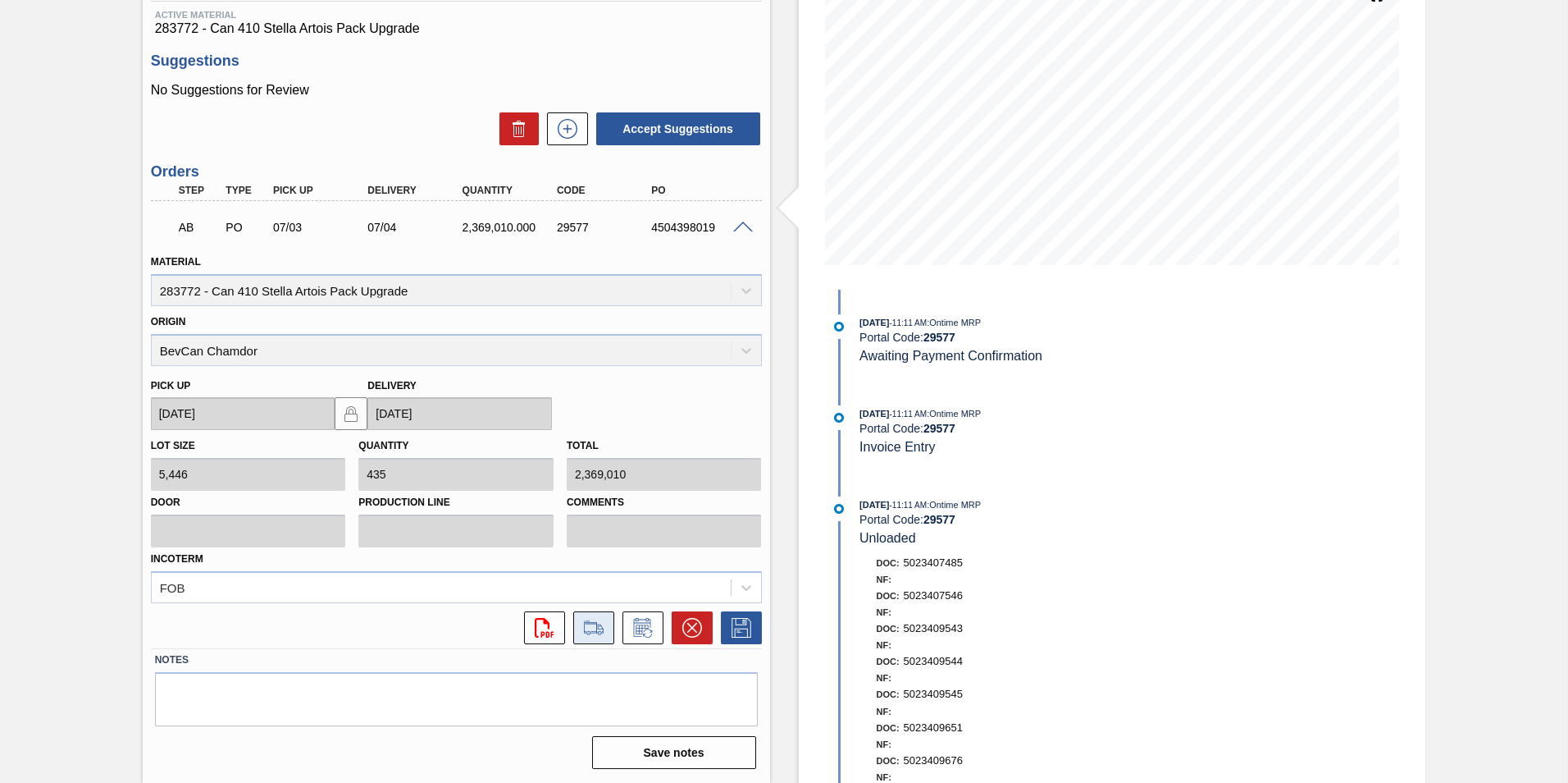
click at [589, 632] on icon at bounding box center [593, 627] width 19 height 12
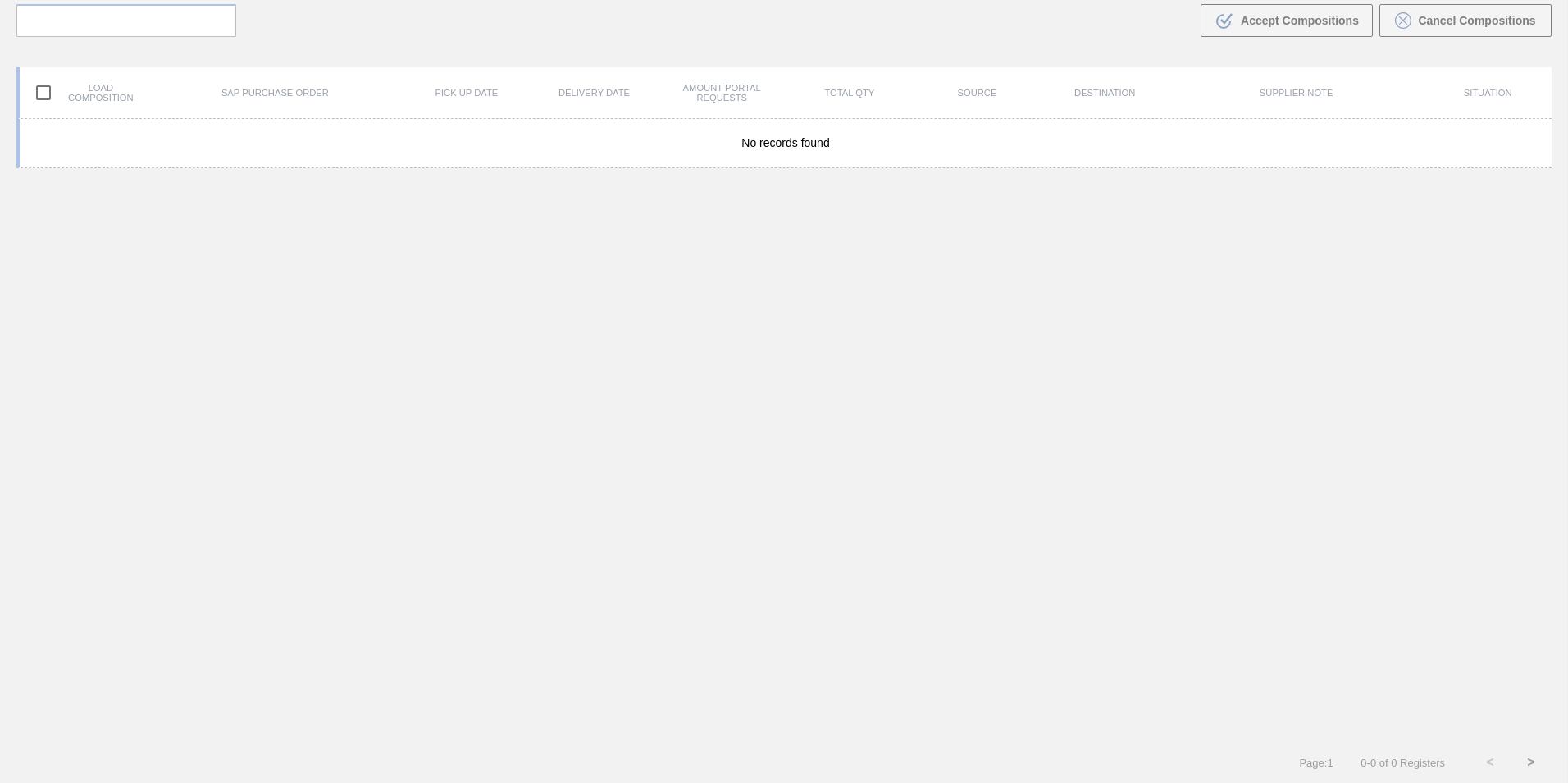
scroll to position [118, 0]
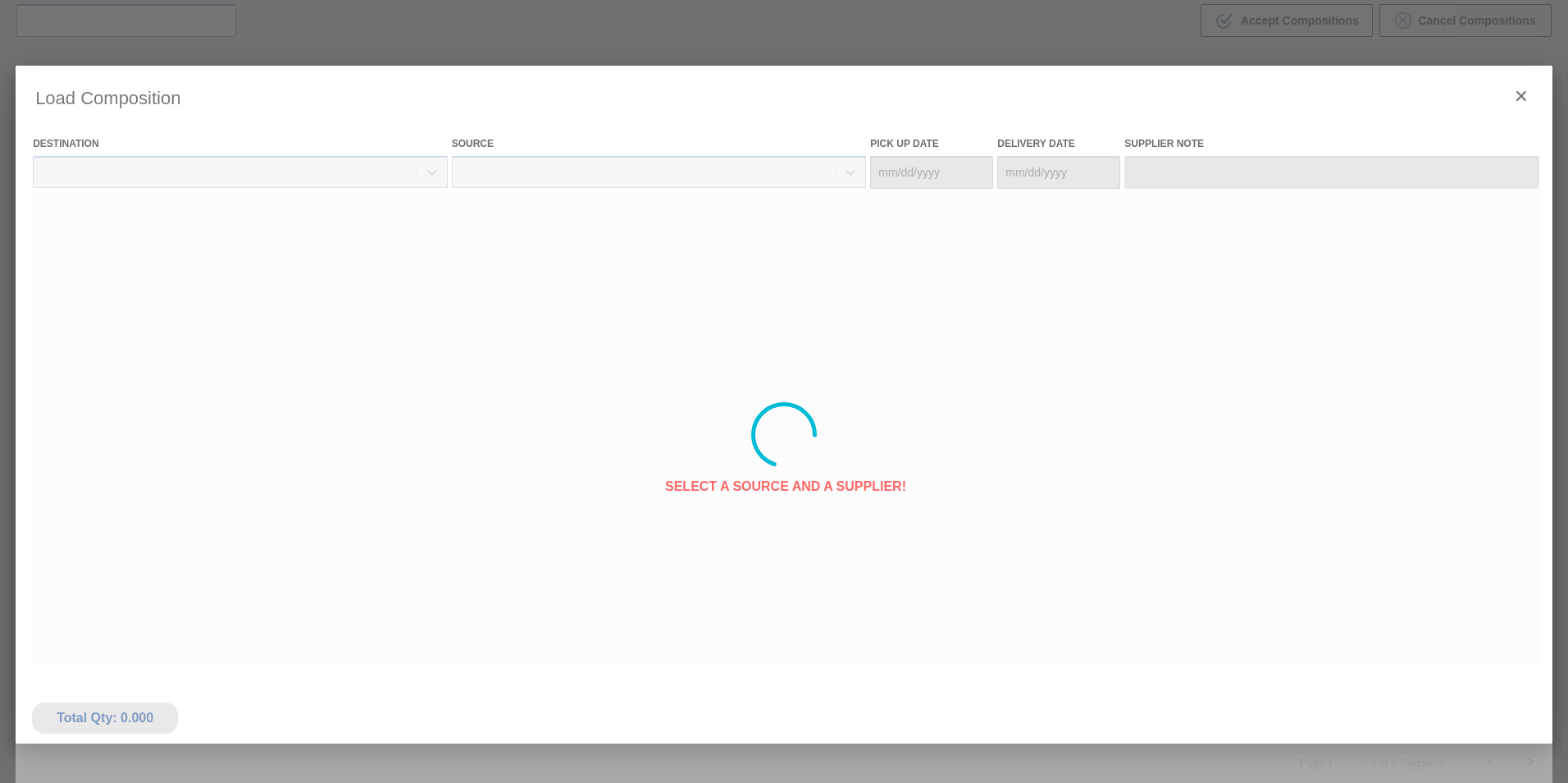
type Date "[DATE]"
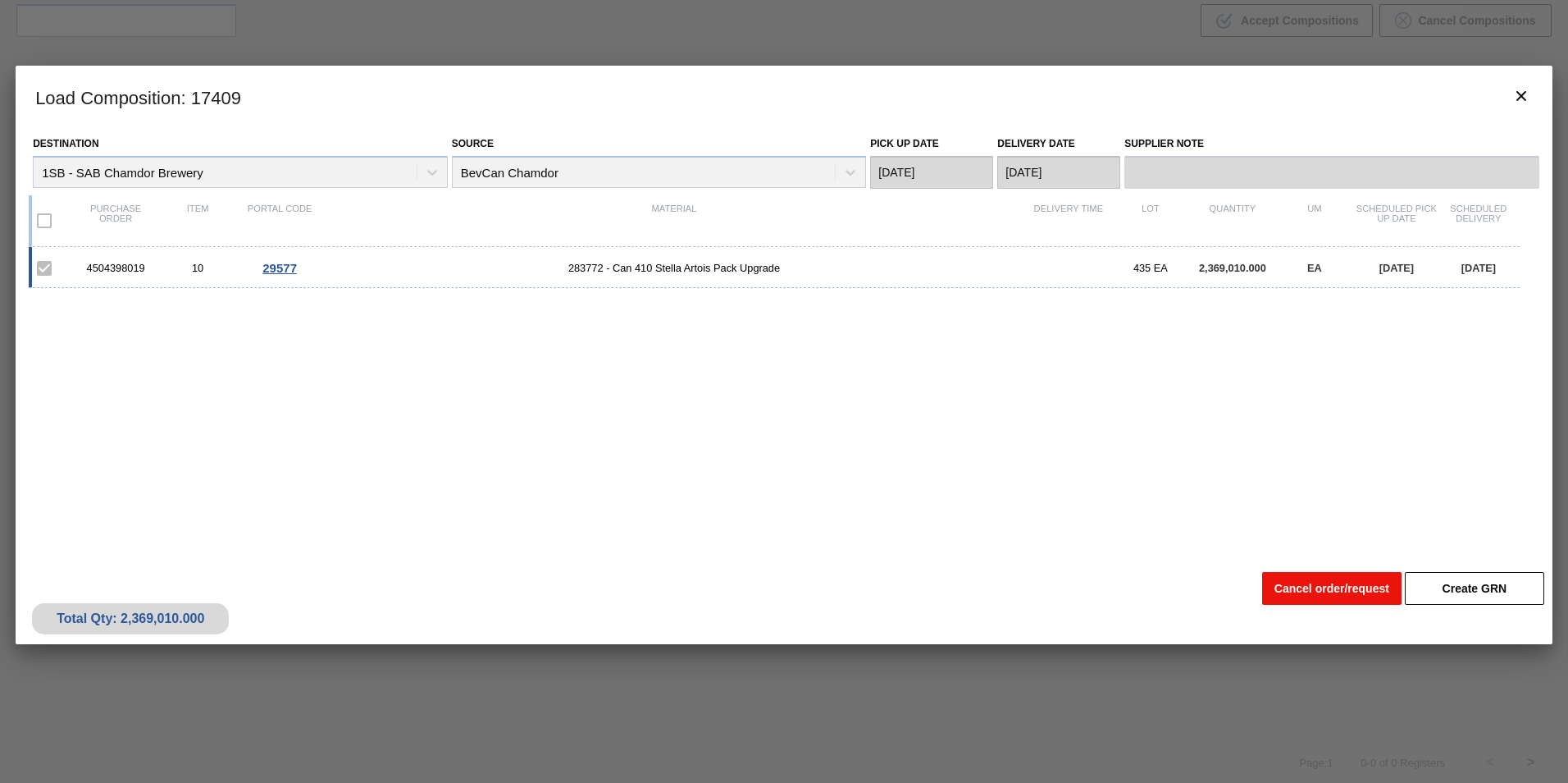
click at [1355, 590] on button "Cancel order/request" at bounding box center [1331, 588] width 140 height 33
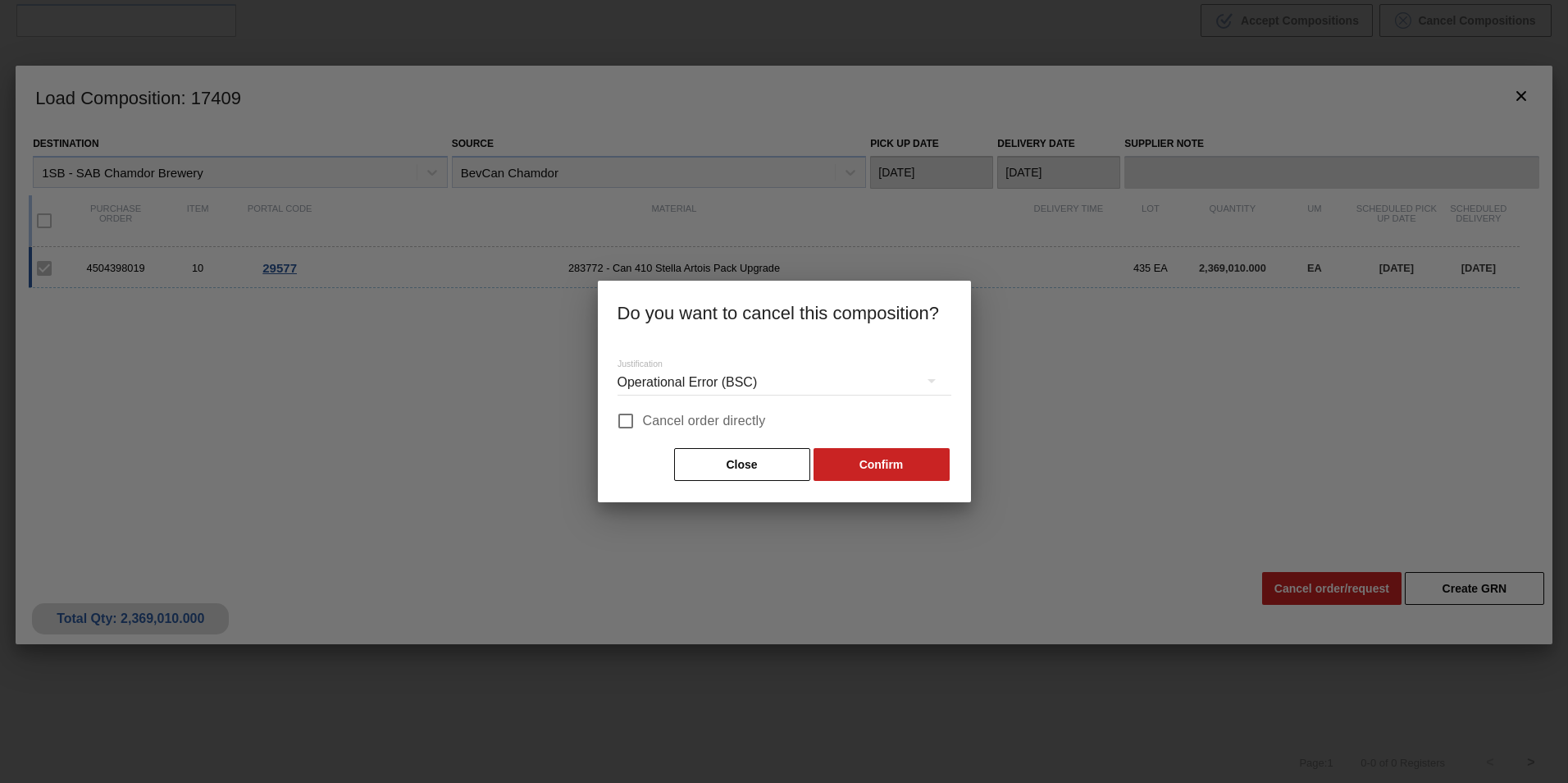
click at [693, 424] on span "Cancel order directly" at bounding box center [704, 420] width 123 height 20
click at [643, 424] on input "Cancel order directly" at bounding box center [625, 420] width 35 height 35
checkbox input "true"
click at [873, 461] on button "Confirm" at bounding box center [881, 464] width 136 height 33
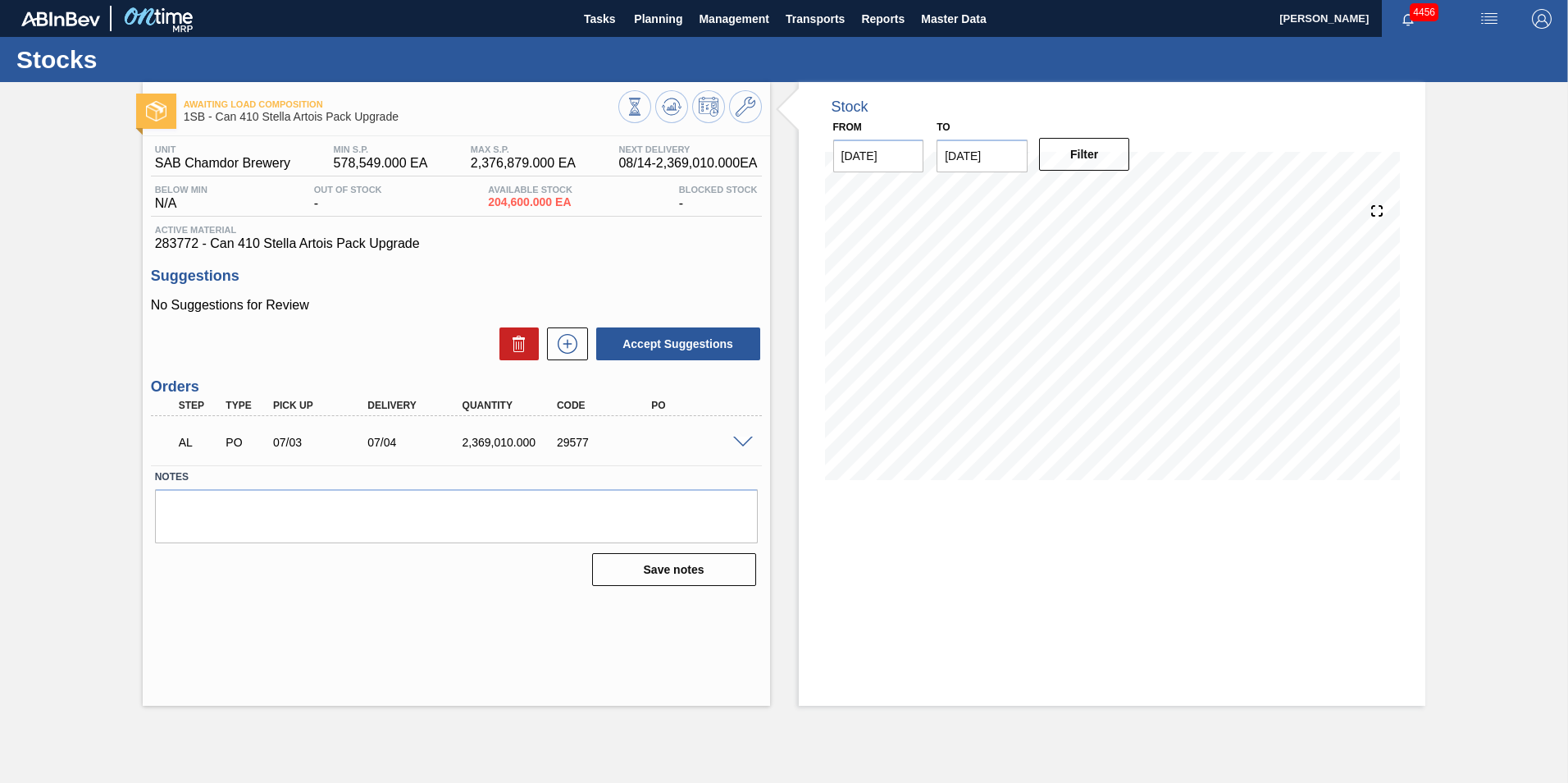
click at [738, 450] on div "AL PO 07/03 07/04 2,369,010.000 29577" at bounding box center [456, 441] width 611 height 41
click at [740, 442] on span at bounding box center [743, 443] width 20 height 12
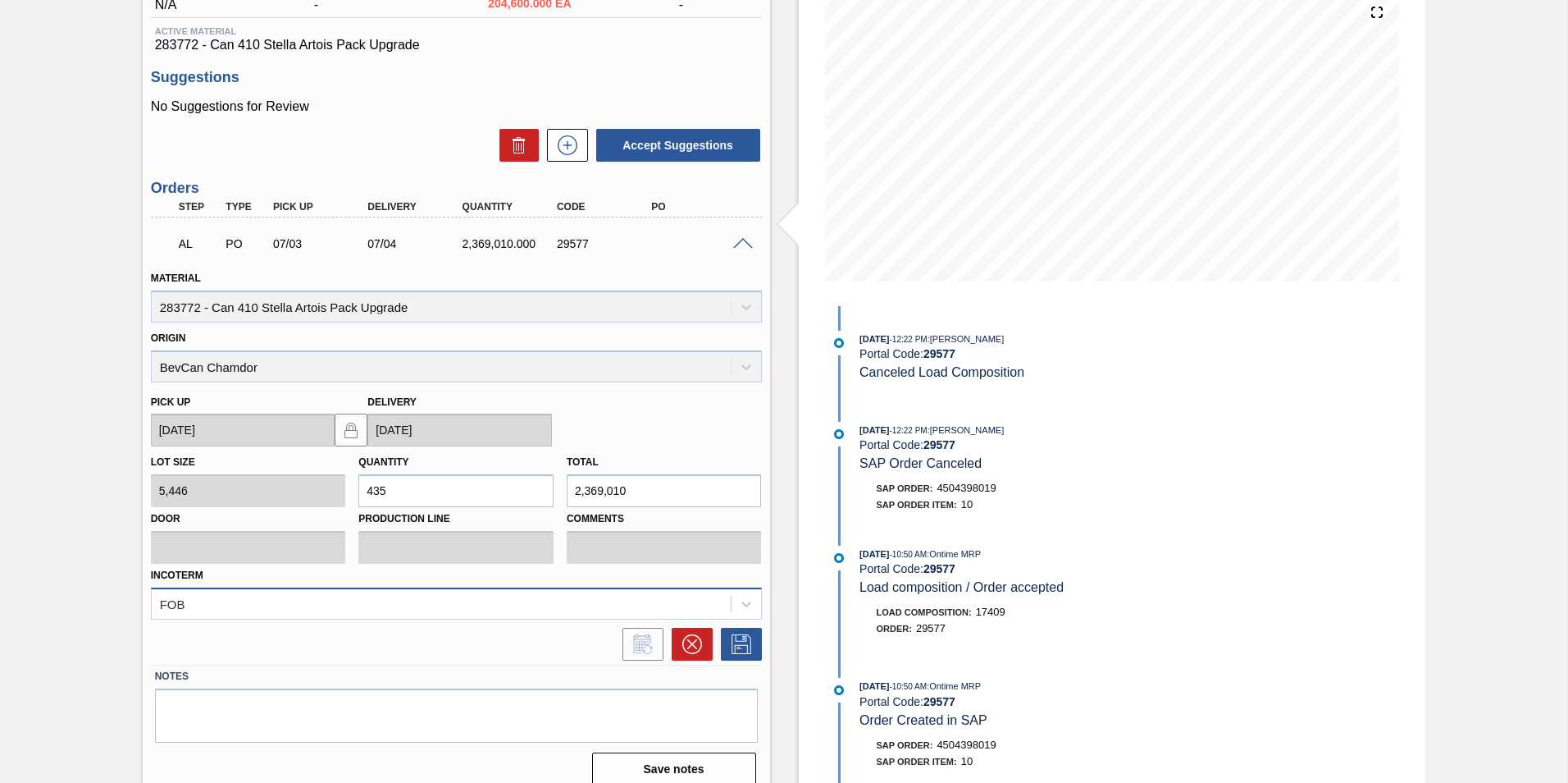
scroll to position [215, 0]
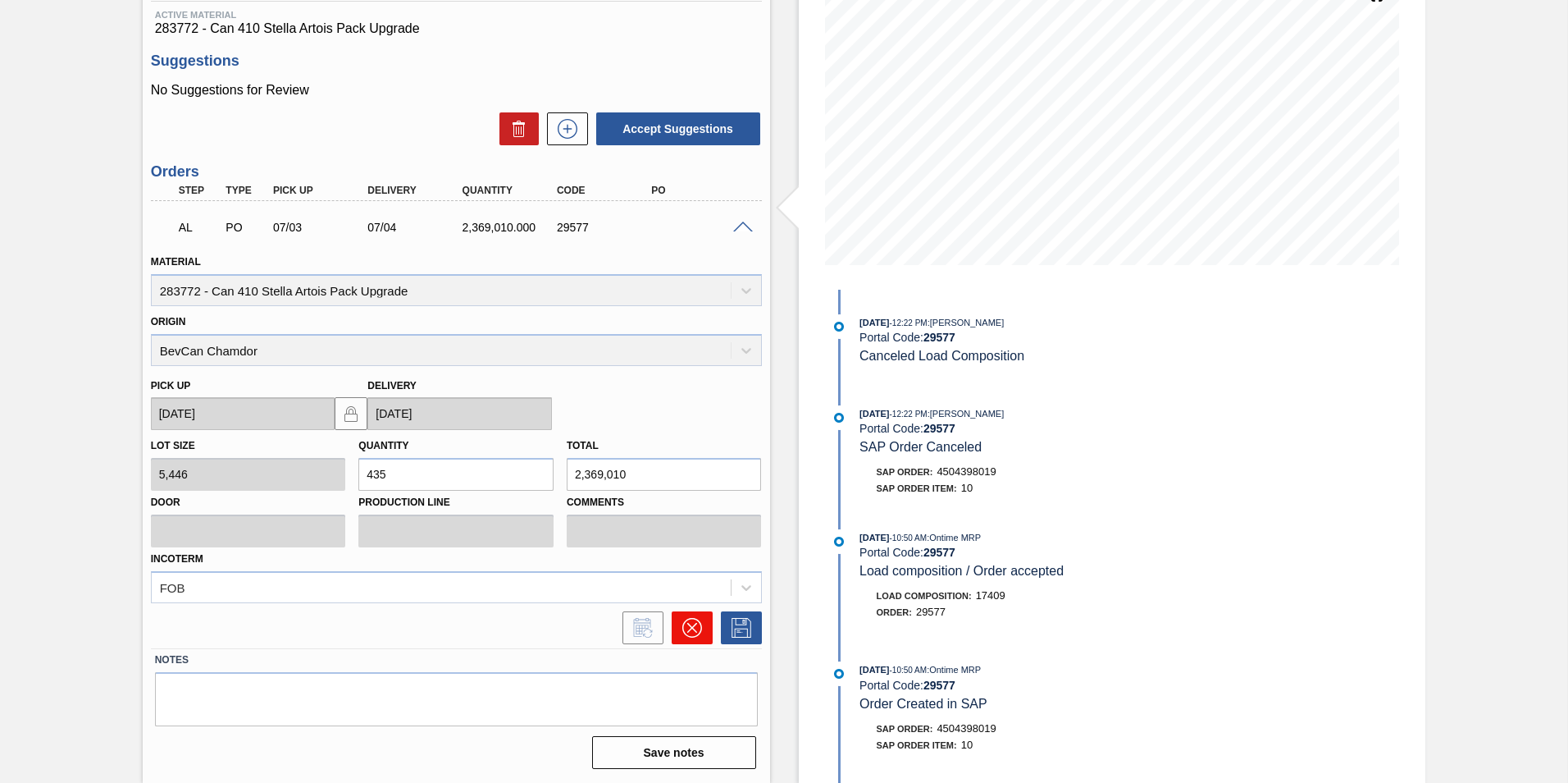
click at [691, 629] on icon at bounding box center [692, 627] width 20 height 20
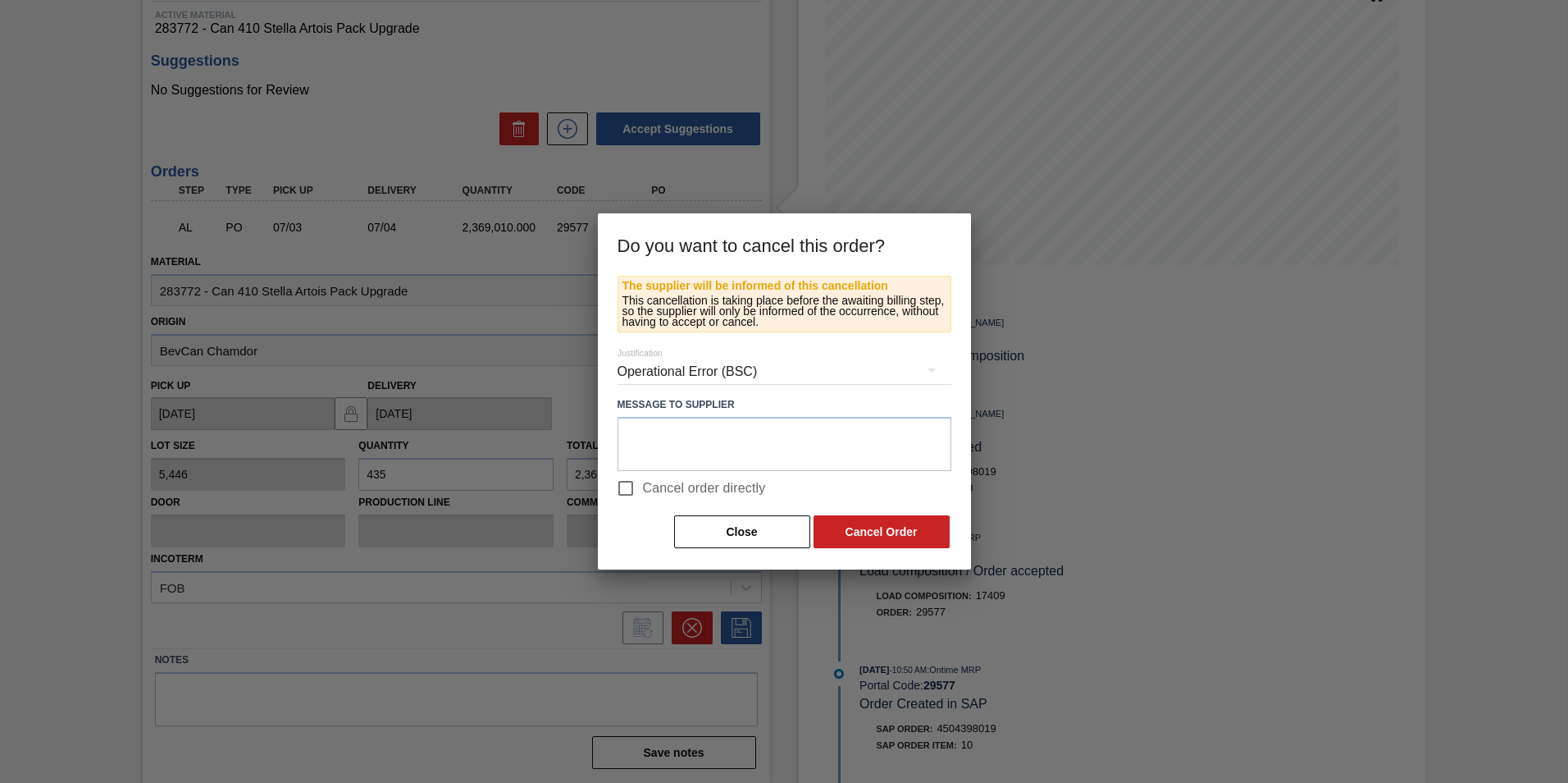
drag, startPoint x: 694, startPoint y: 489, endPoint x: 778, endPoint y: 505, distance: 85.5
click at [695, 488] on span "Cancel order directly" at bounding box center [704, 488] width 123 height 20
click at [643, 488] on input "Cancel order directly" at bounding box center [625, 488] width 35 height 35
checkbox input "true"
click at [848, 534] on button "Cancel Order" at bounding box center [881, 531] width 136 height 33
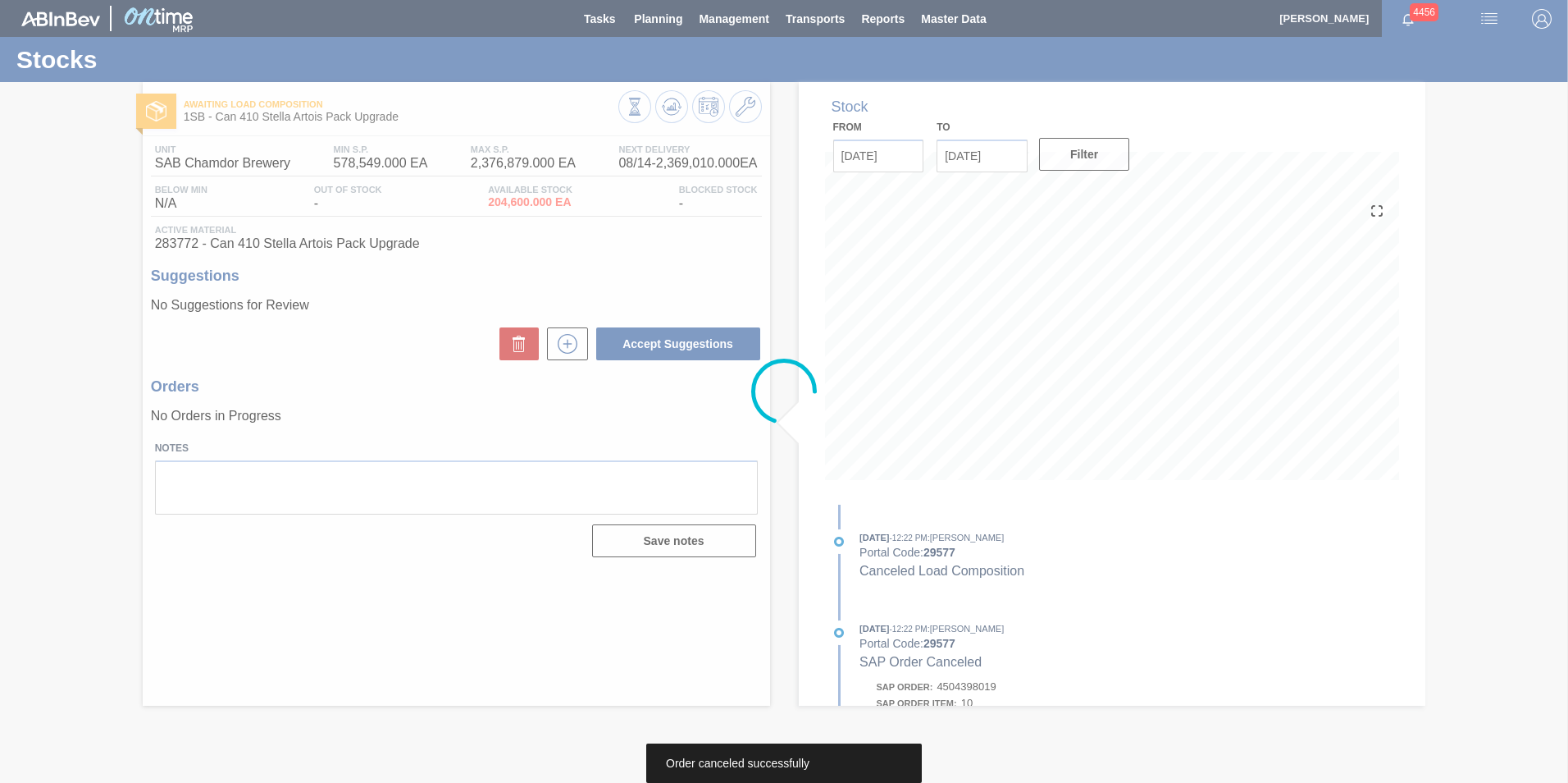
scroll to position [0, 0]
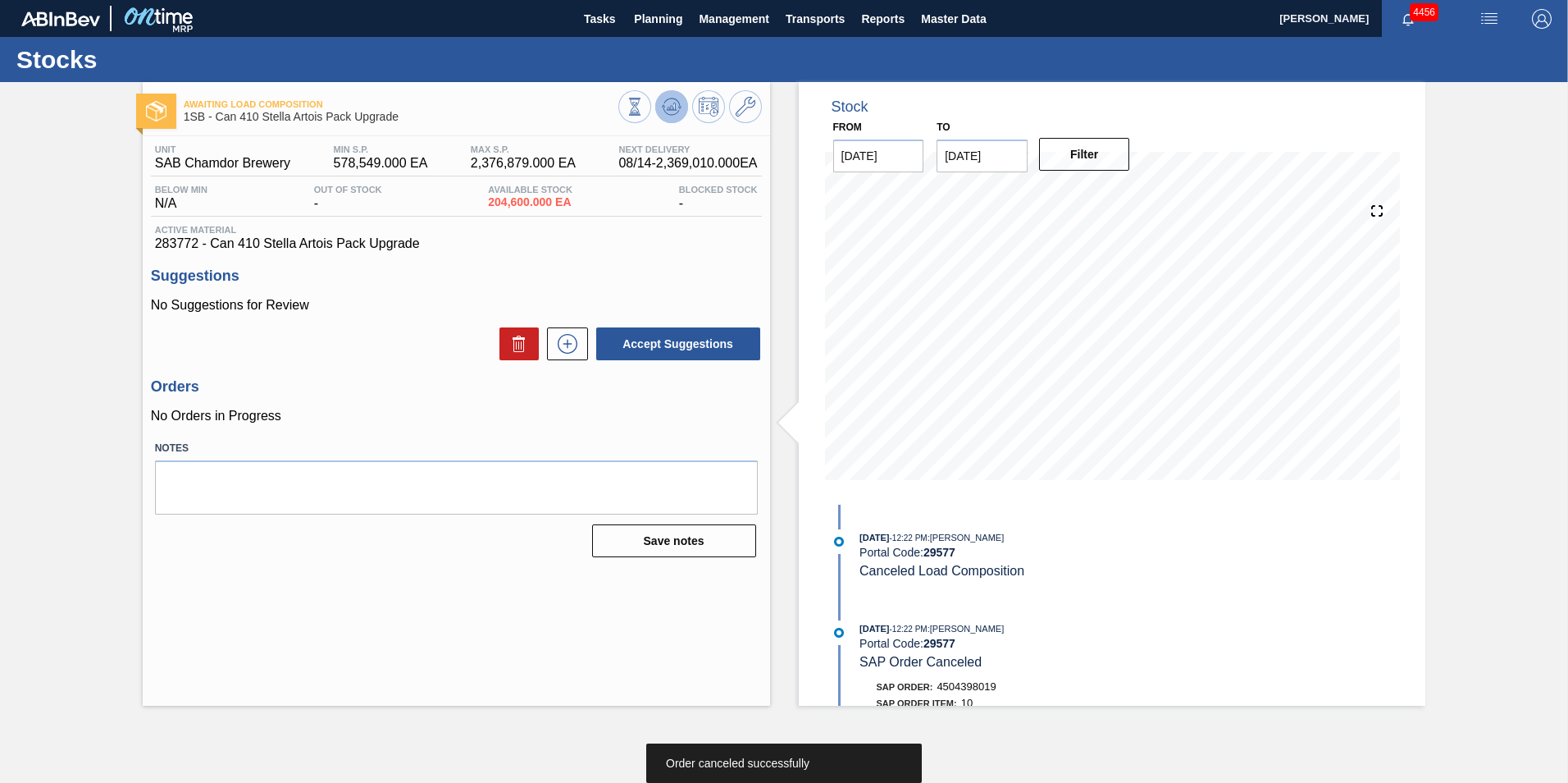
click at [644, 109] on icon at bounding box center [635, 107] width 18 height 18
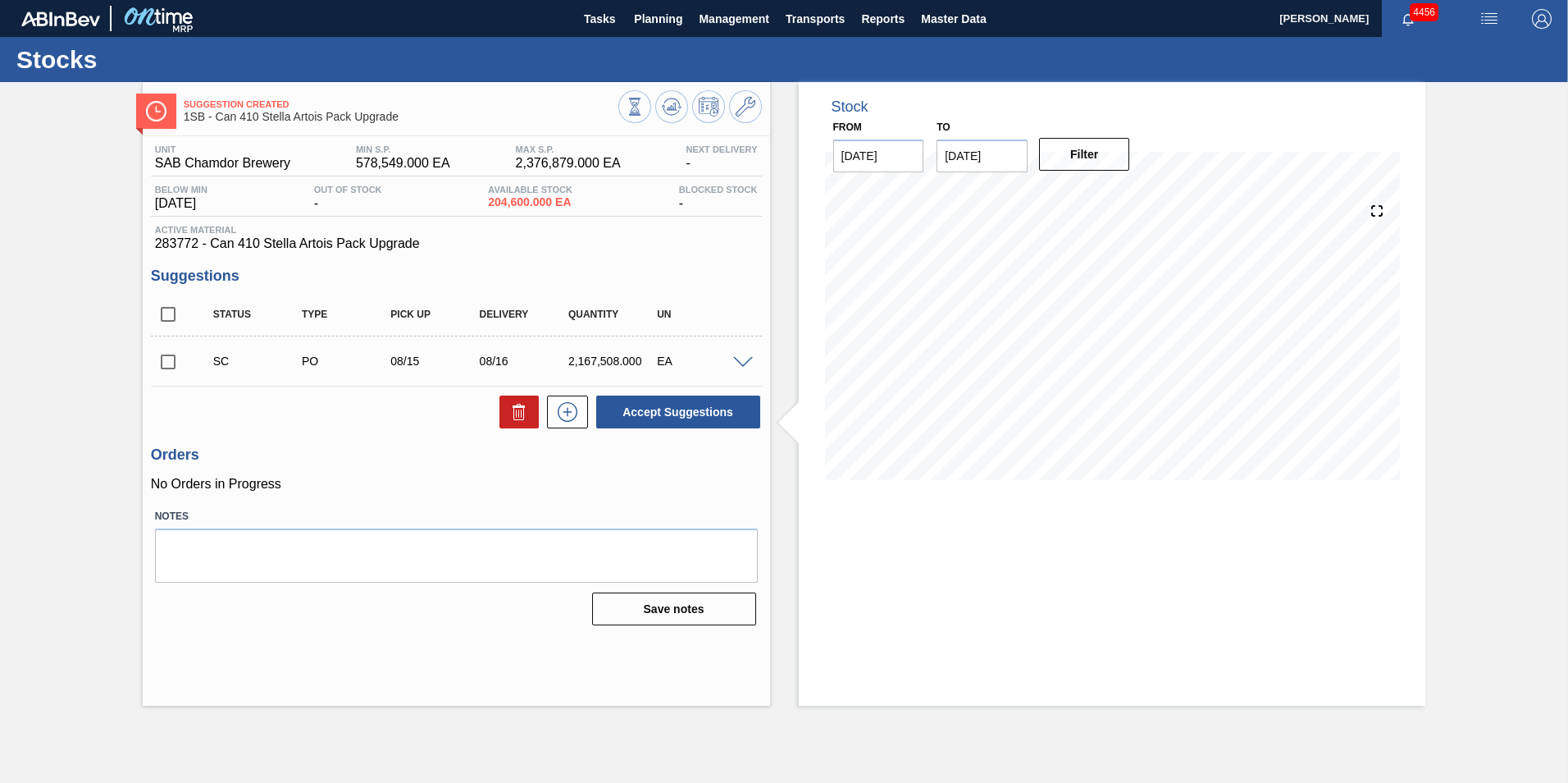
click at [170, 361] on input "checkbox" at bounding box center [167, 362] width 35 height 35
click at [685, 412] on button "Accept Suggestions" at bounding box center [678, 412] width 164 height 33
checkbox input "false"
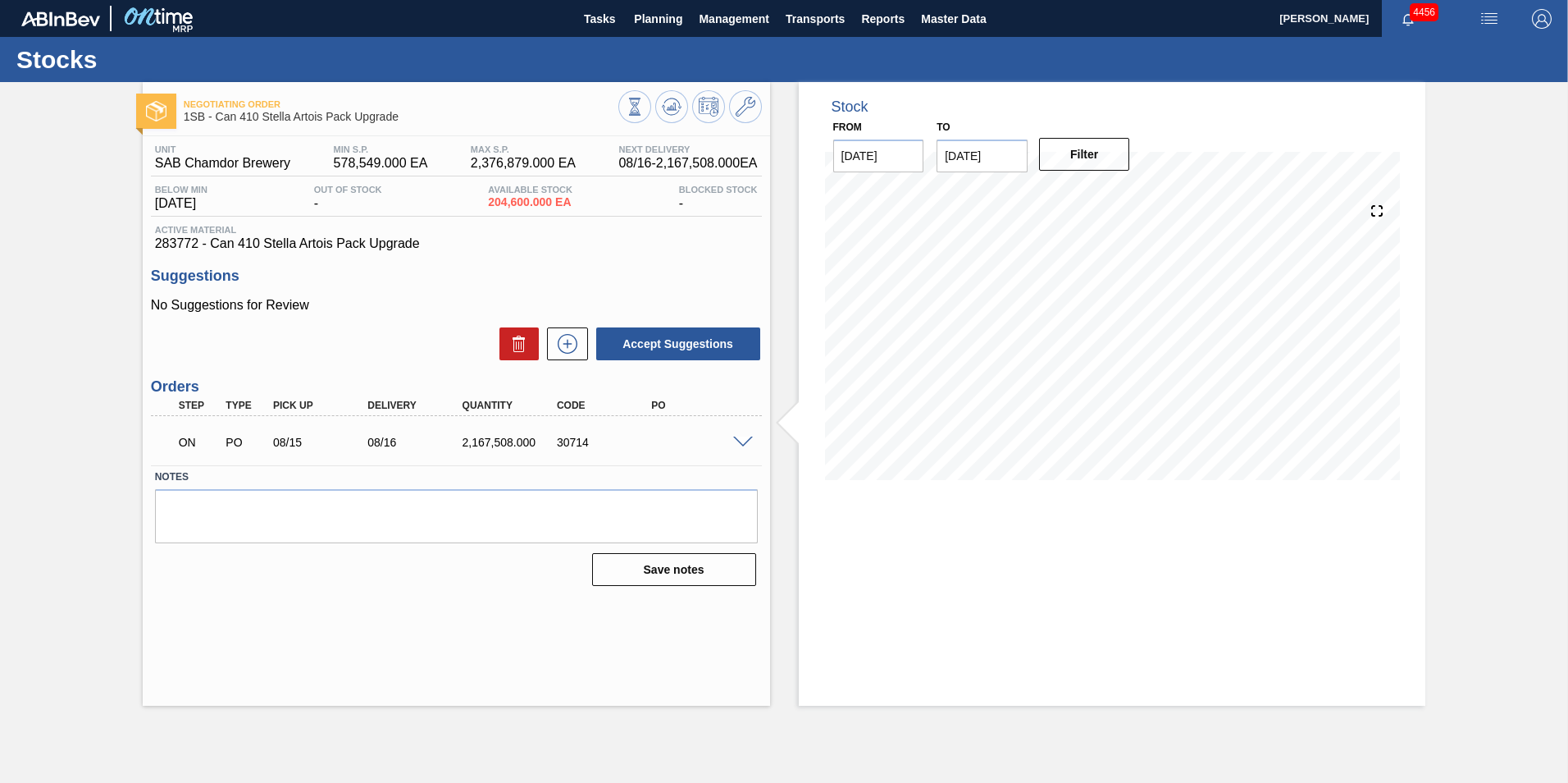
click at [890, 690] on div "Stock From [DATE] to [DATE] Filter" at bounding box center [1112, 394] width 627 height 624
click at [741, 442] on span at bounding box center [743, 443] width 20 height 12
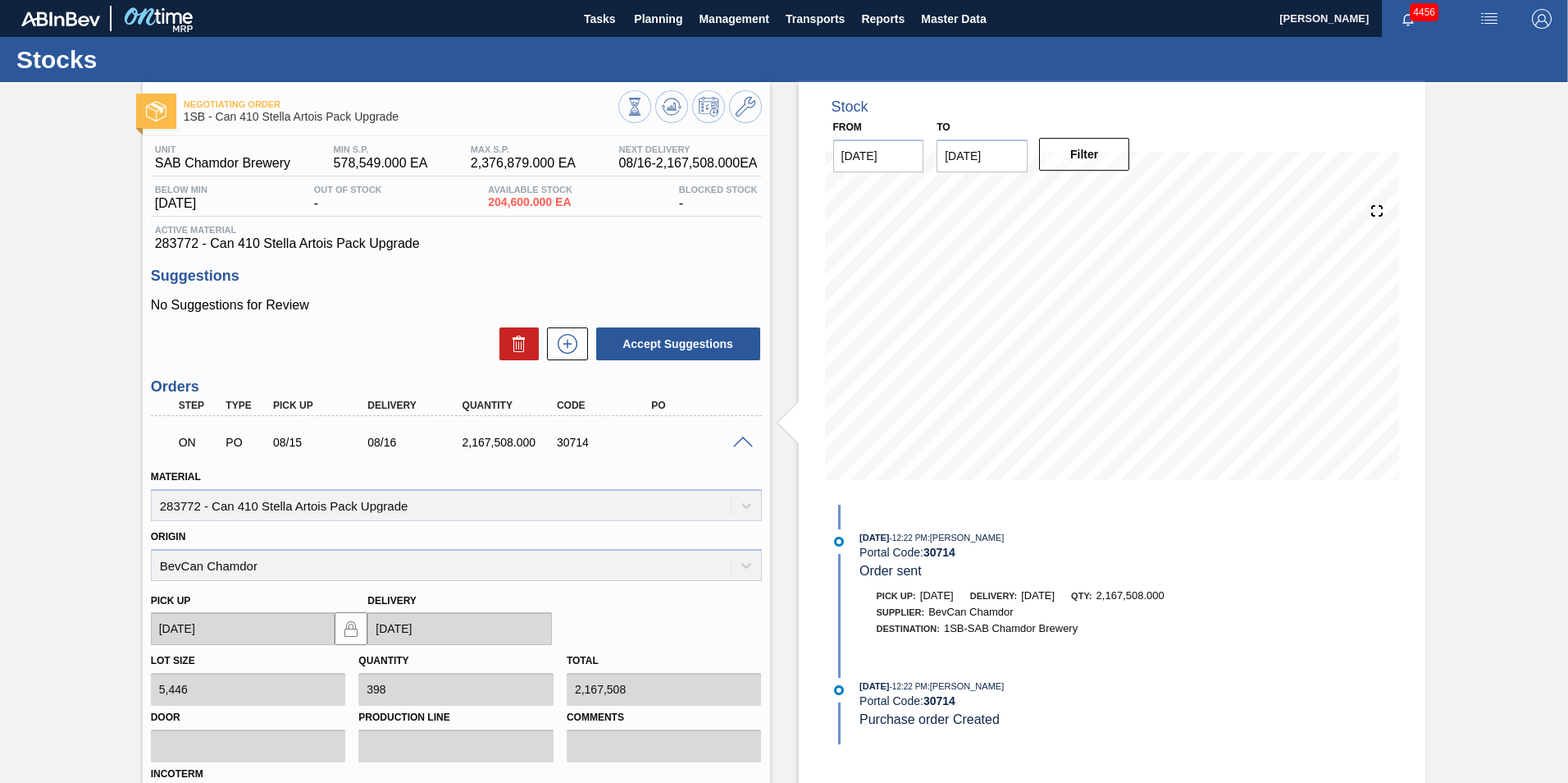
click at [694, 392] on h3 "Orders" at bounding box center [456, 387] width 611 height 17
click at [678, 105] on icon at bounding box center [671, 103] width 16 height 9
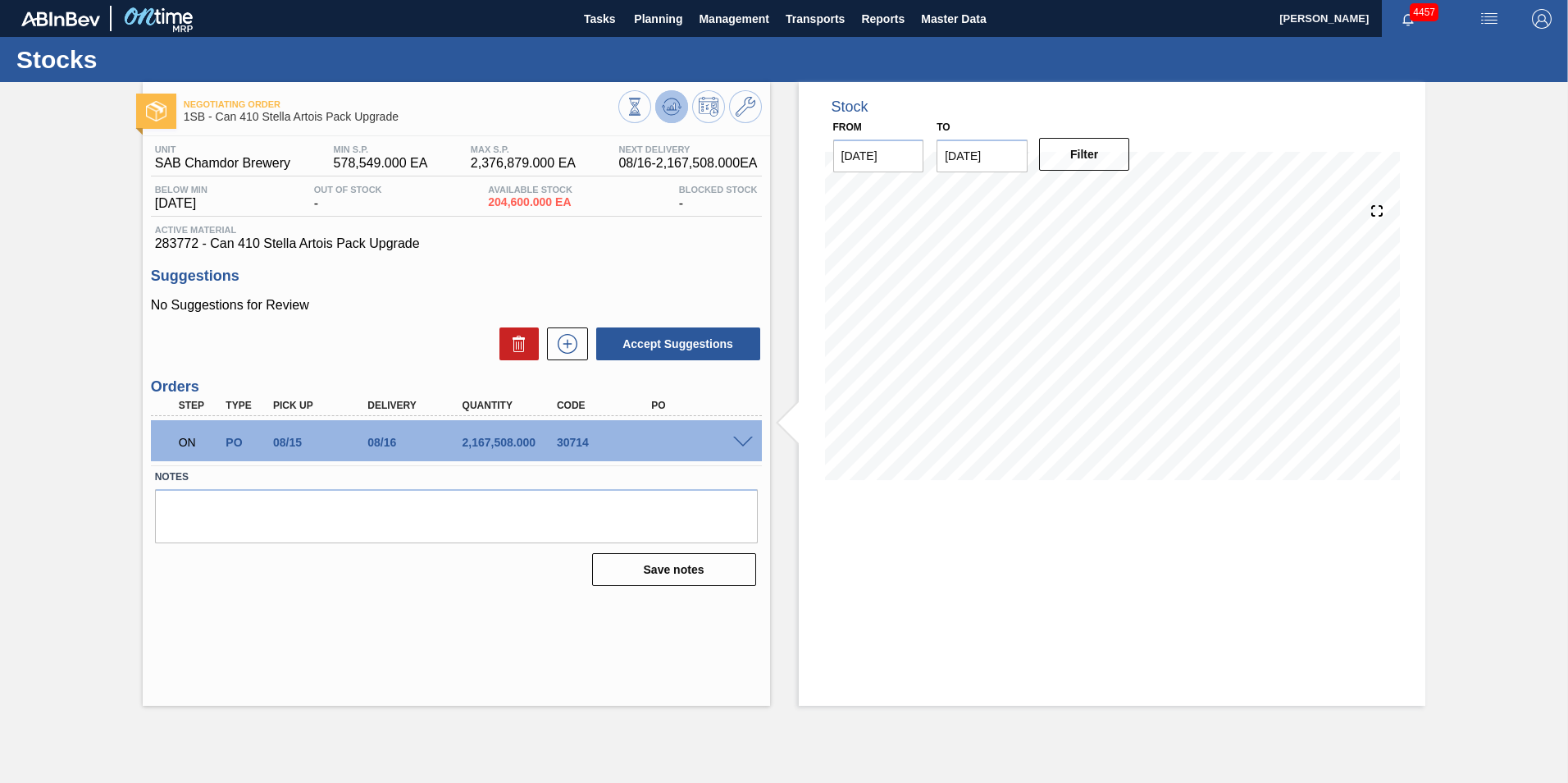
click at [675, 105] on icon at bounding box center [671, 106] width 11 height 7
drag, startPoint x: 651, startPoint y: 441, endPoint x: 713, endPoint y: 445, distance: 62.1
click at [713, 445] on div "4504409362" at bounding box center [700, 442] width 106 height 13
copy div "4504409362"
click at [614, 21] on span "Tasks" at bounding box center [599, 19] width 37 height 20
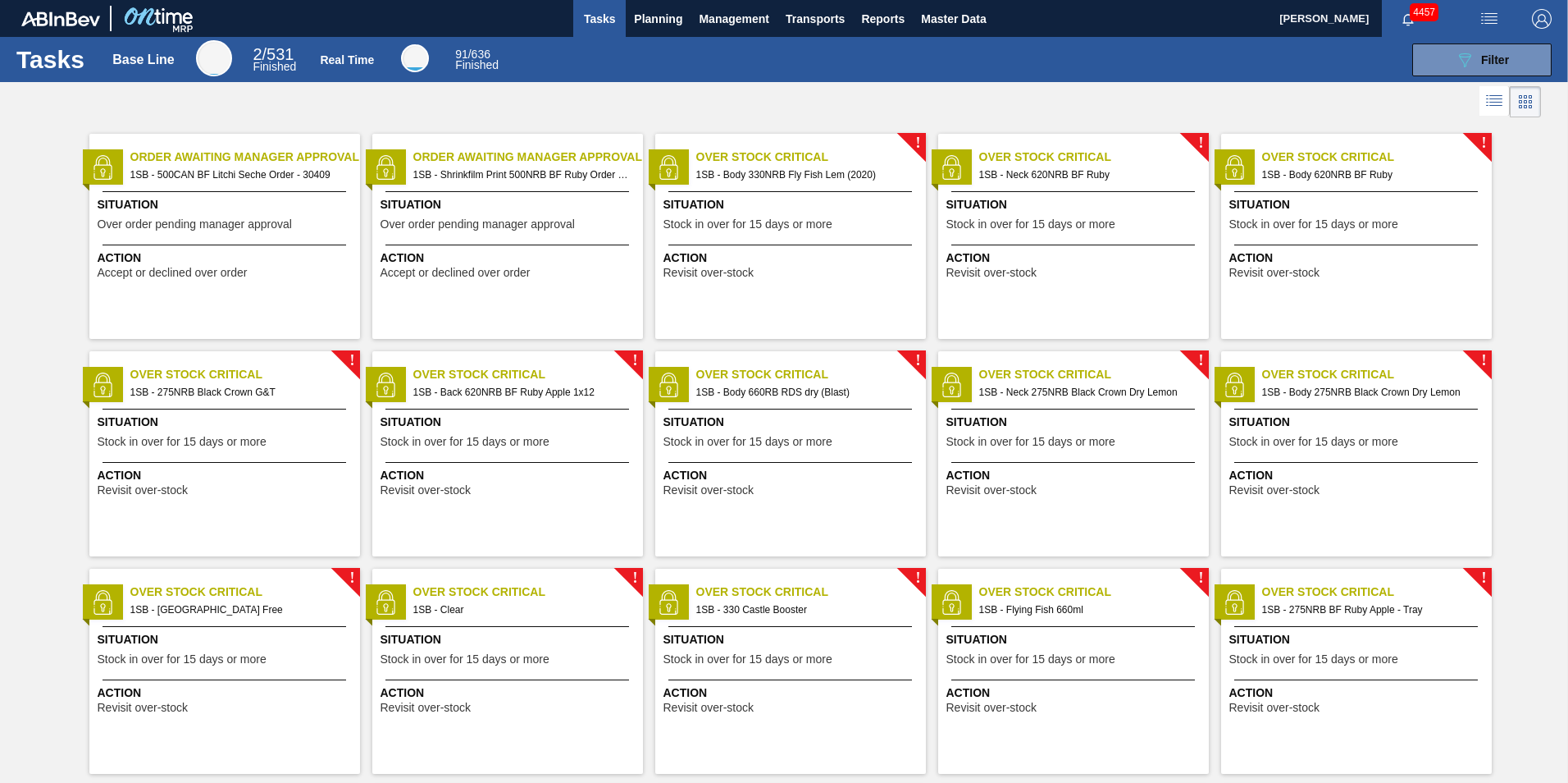
click at [492, 241] on div "Order Awaiting Manager Approval 1SB - Shrinkfilm Print 500NRB BF Ruby Order - 3…" at bounding box center [508, 236] width 271 height 205
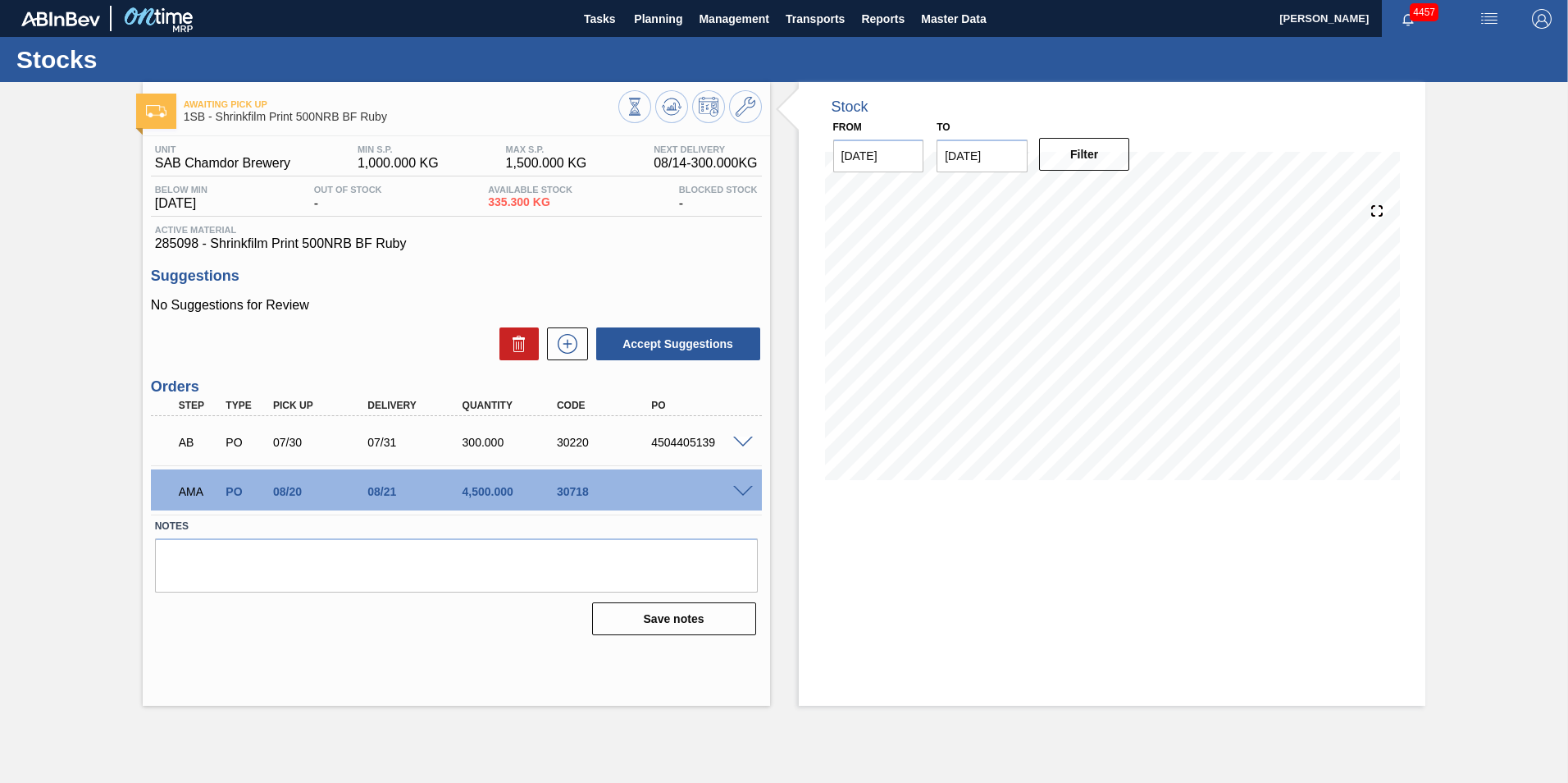
click at [743, 484] on div at bounding box center [745, 490] width 33 height 12
click at [746, 486] on span at bounding box center [743, 492] width 20 height 12
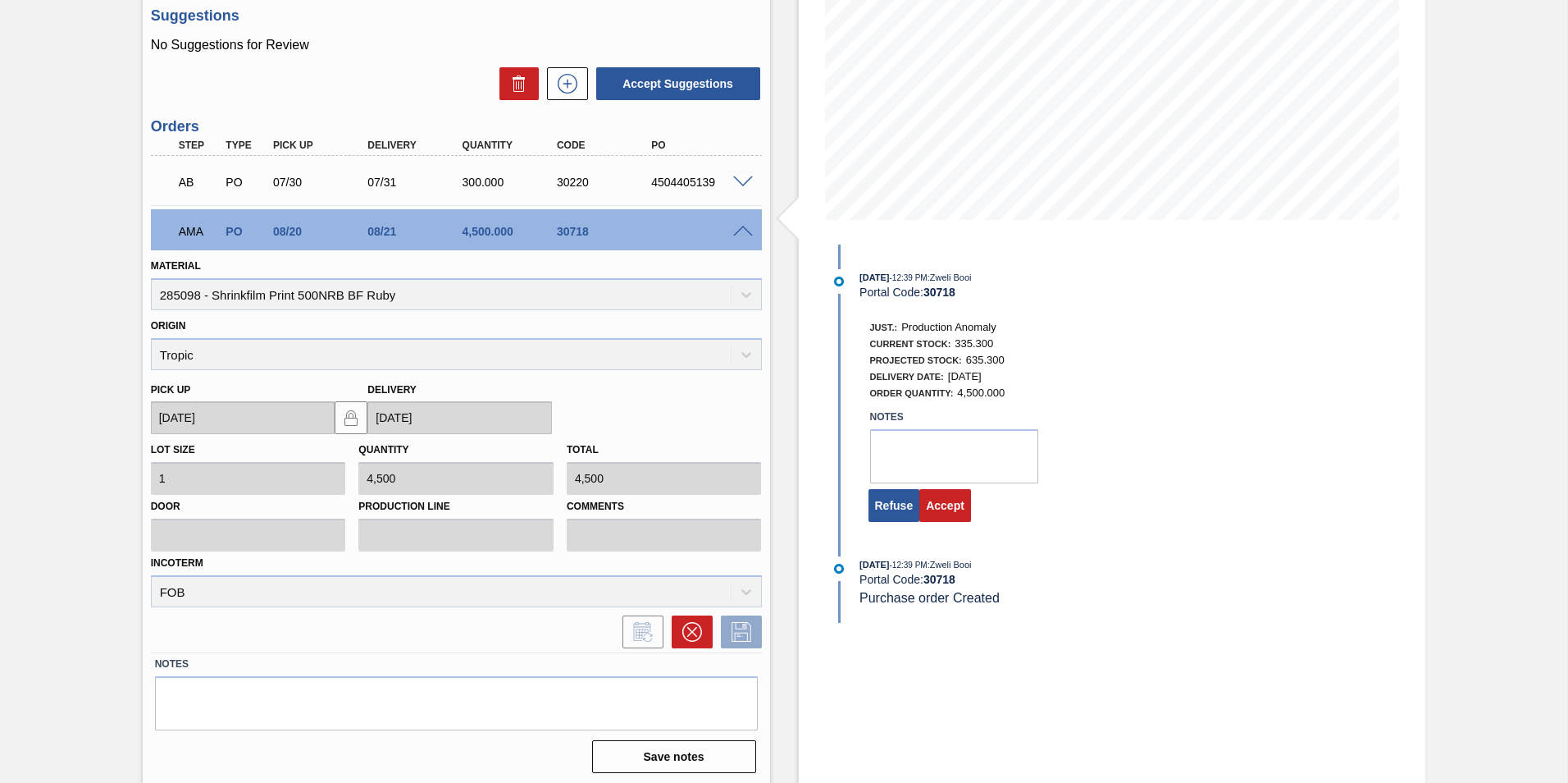
scroll to position [265, 0]
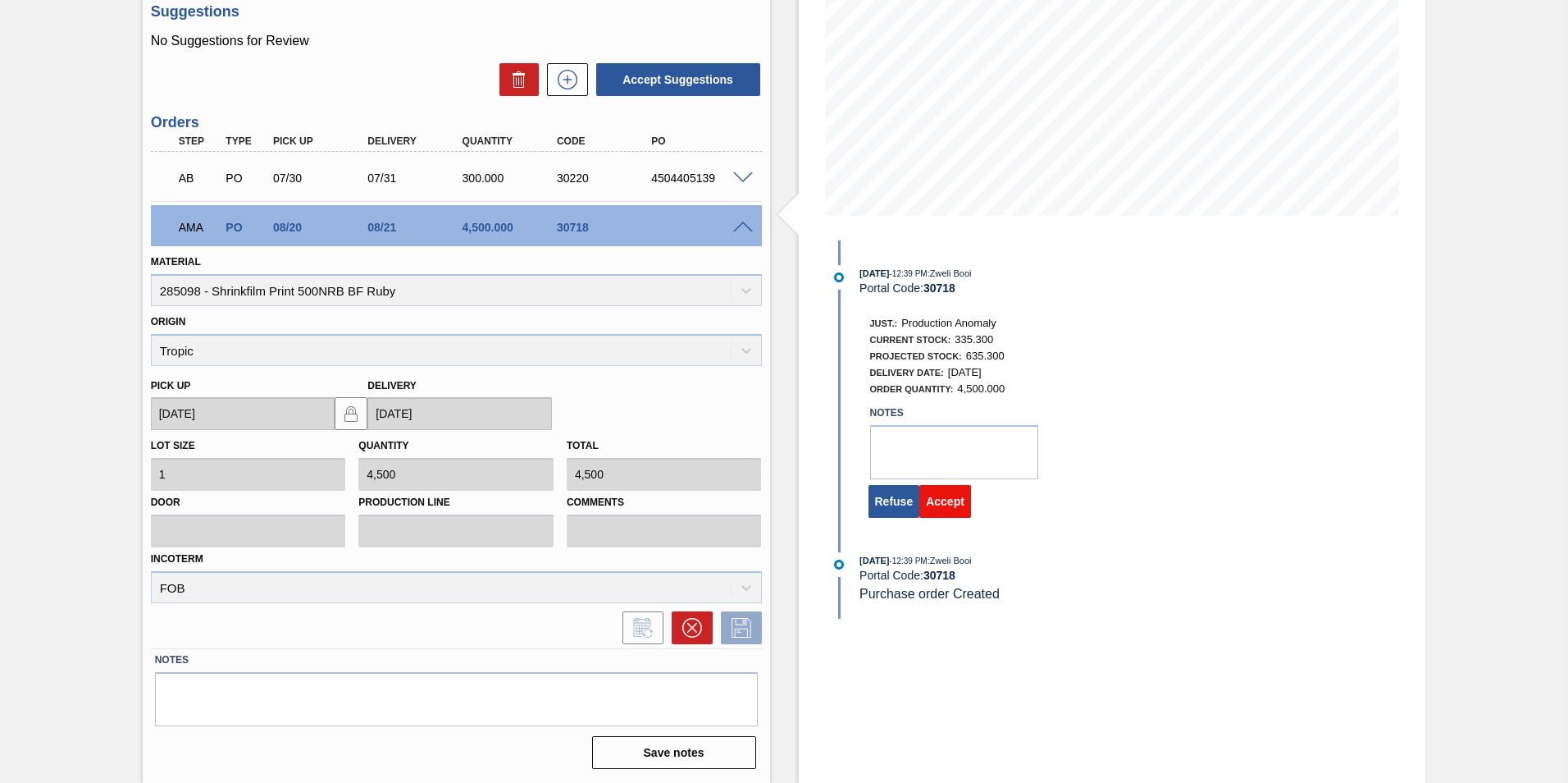
click at [946, 503] on button "Accept" at bounding box center [945, 501] width 52 height 33
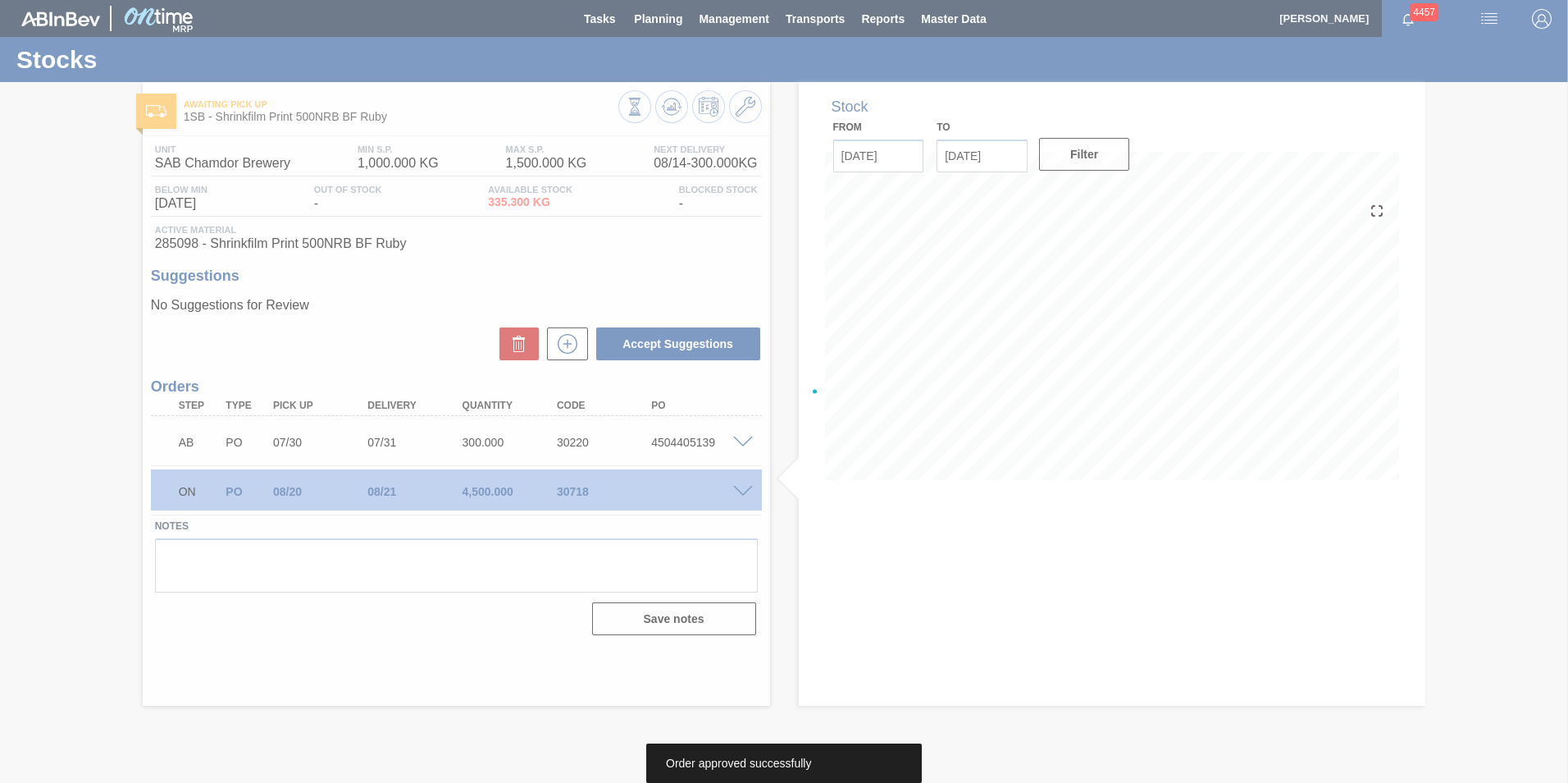
scroll to position [0, 0]
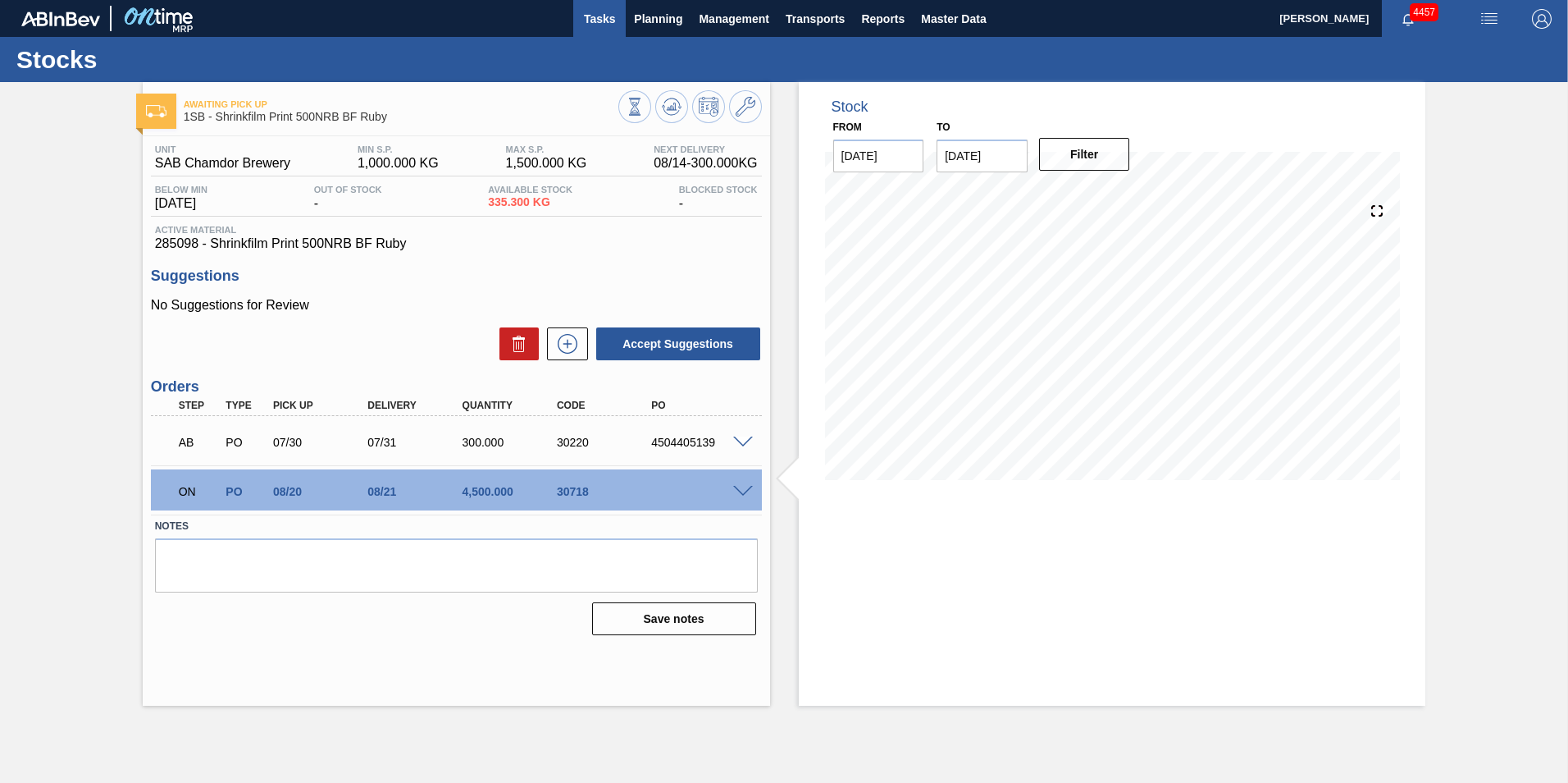
click at [597, 24] on span "Tasks" at bounding box center [599, 19] width 37 height 20
